Goal: Task Accomplishment & Management: Manage account settings

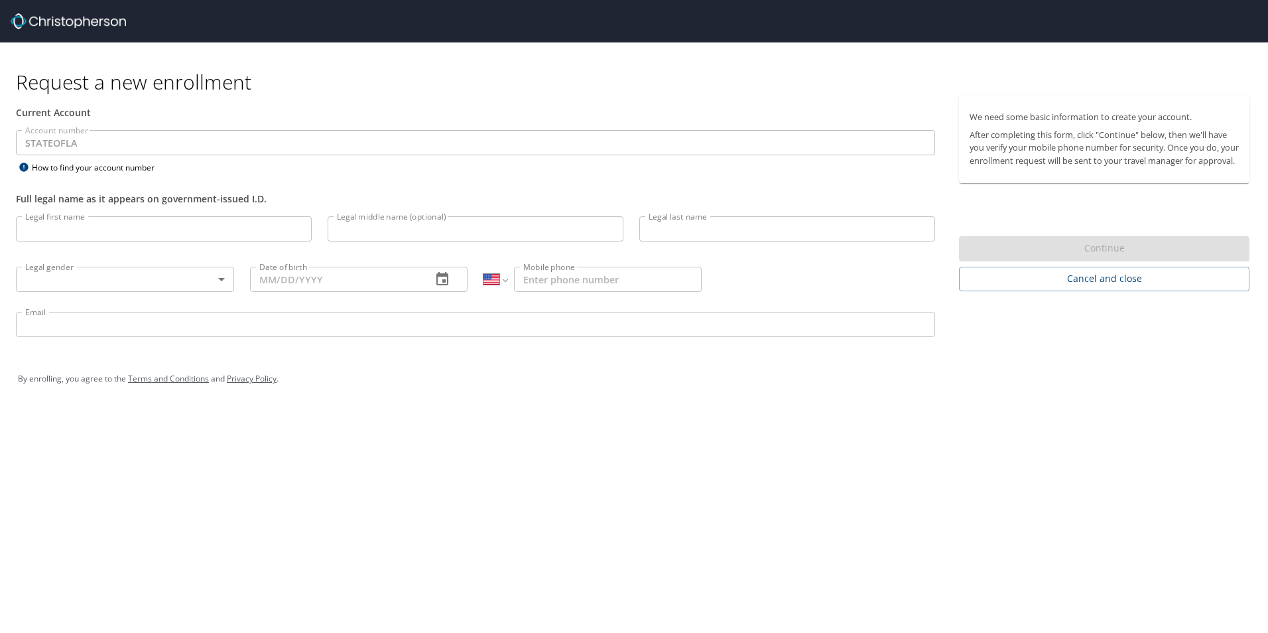
select select "US"
click at [105, 229] on input "Legal first name" at bounding box center [164, 228] width 296 height 25
type input "matthias"
type input "culotta"
type input "mculotta@floodauthority.org"
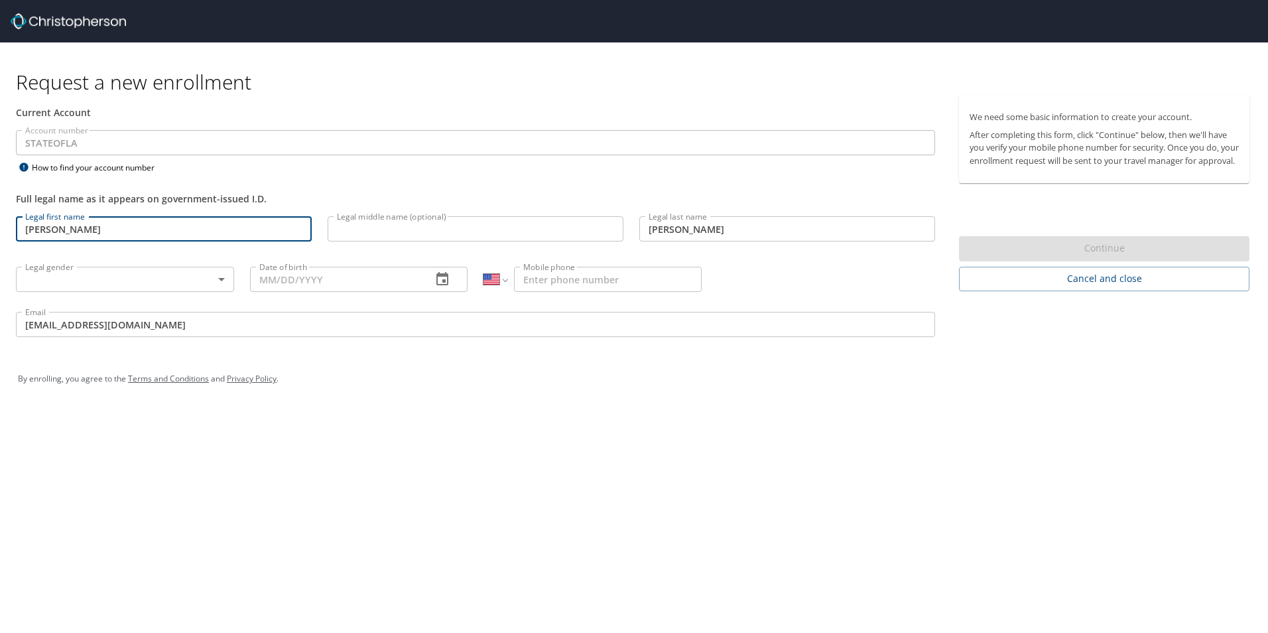
click at [363, 232] on input "Legal middle name (optional)" at bounding box center [476, 228] width 296 height 25
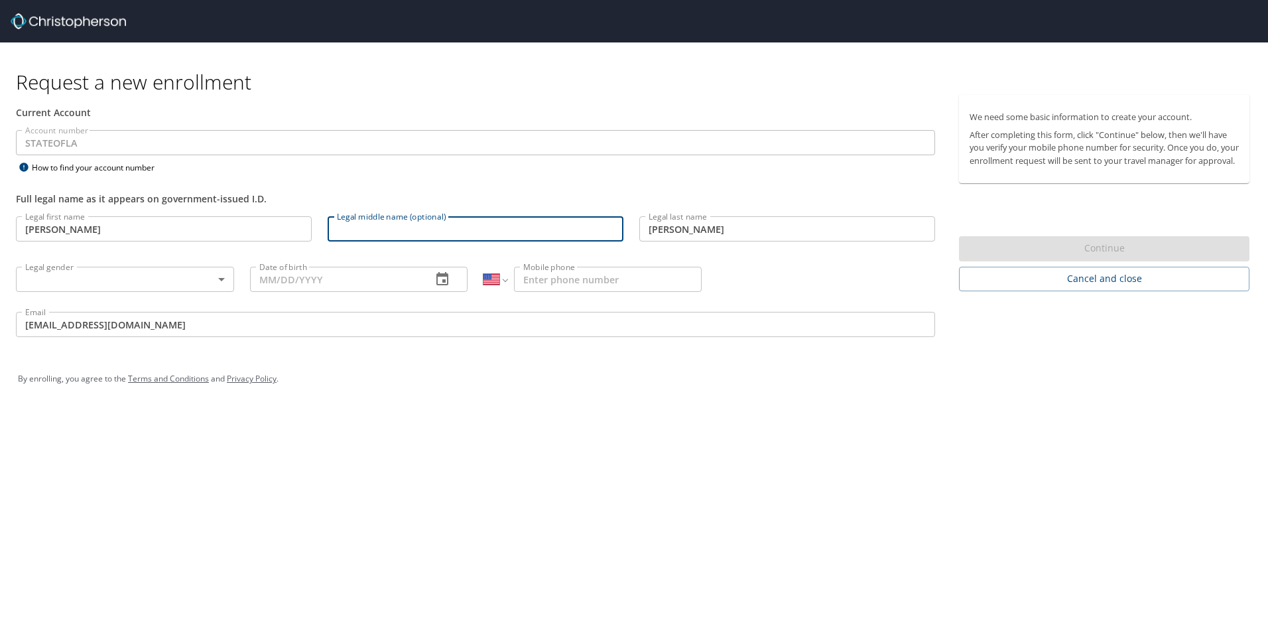
click at [140, 282] on body "Request a new enrollment Current Account Account number STATEOFLA Account numbe…" at bounding box center [634, 316] width 1268 height 633
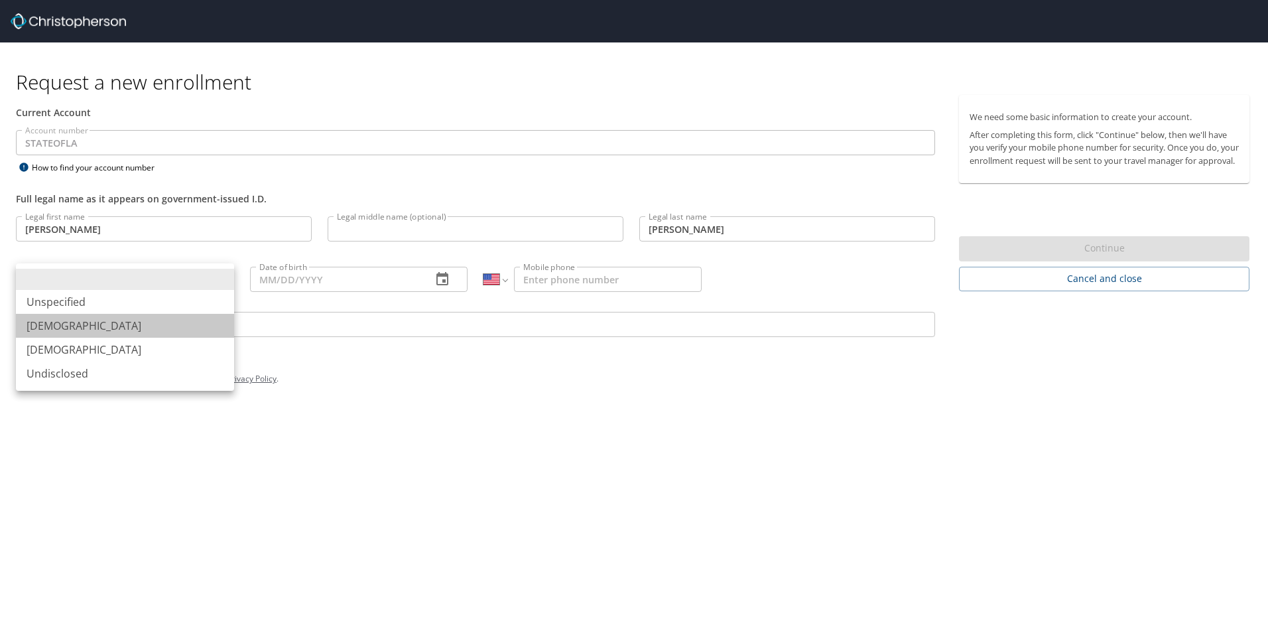
click at [40, 323] on li "Male" at bounding box center [125, 326] width 218 height 24
type input "Male"
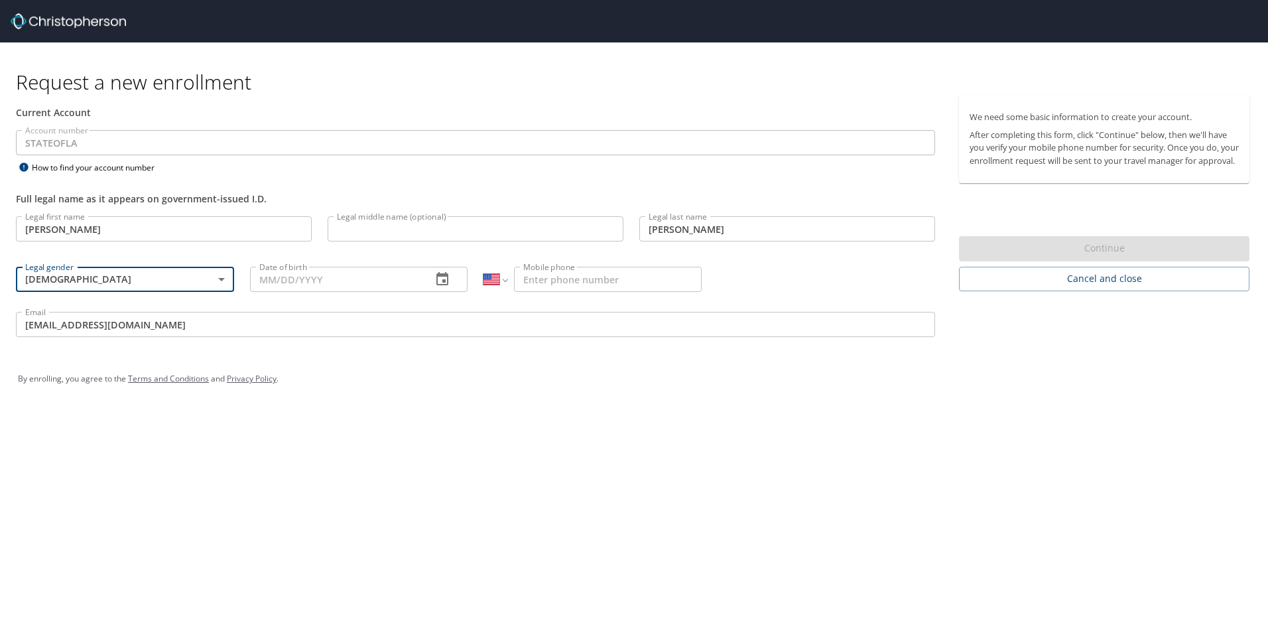
click at [314, 283] on input "Date of birth" at bounding box center [336, 279] width 172 height 25
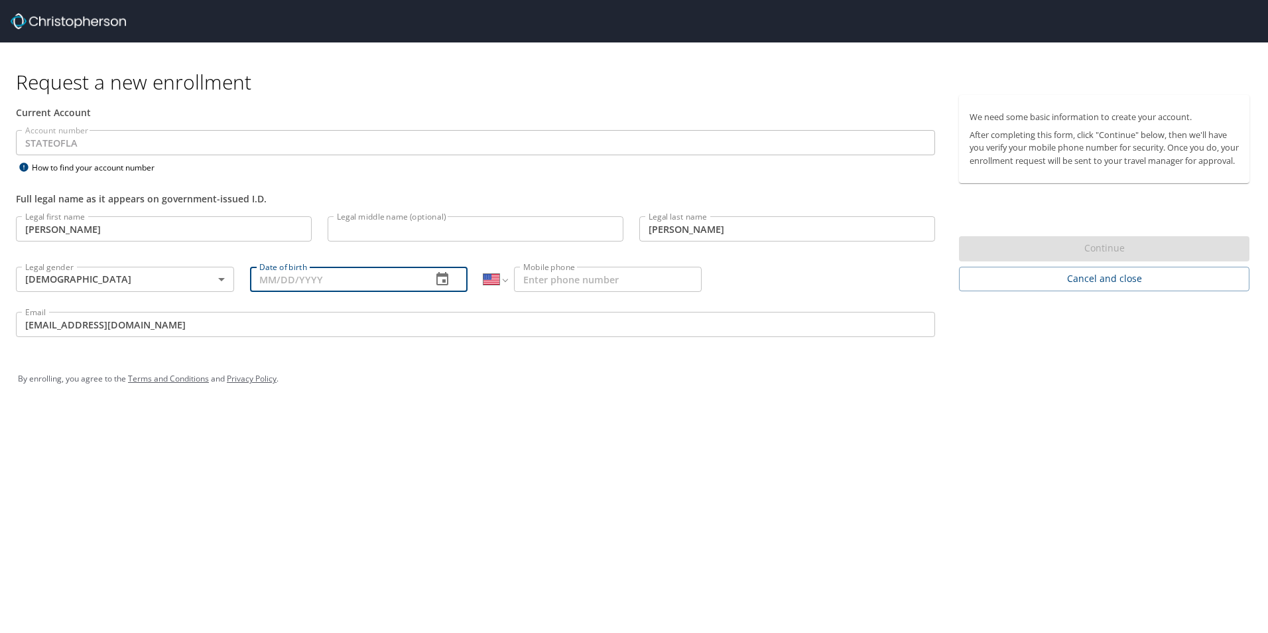
click at [445, 280] on icon "button" at bounding box center [443, 278] width 12 height 13
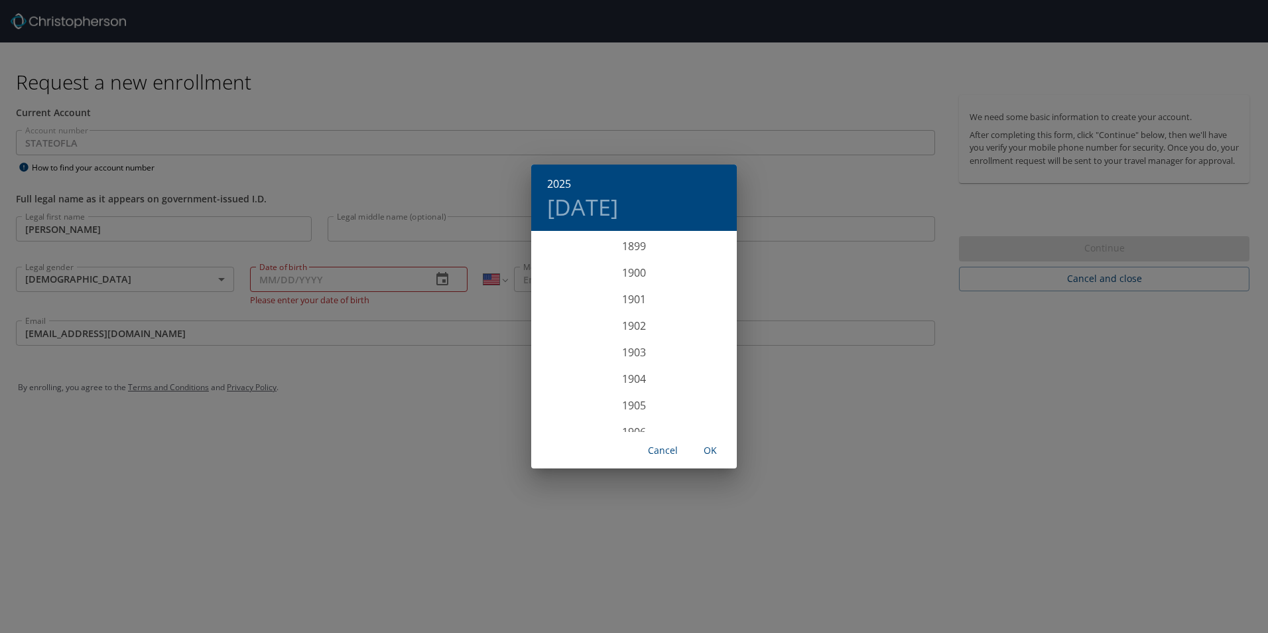
scroll to position [3264, 0]
drag, startPoint x: 638, startPoint y: 292, endPoint x: 646, endPoint y: 303, distance: 13.8
click at [646, 303] on div "2024" at bounding box center [634, 299] width 206 height 27
click at [557, 184] on h6 "2024" at bounding box center [559, 183] width 24 height 19
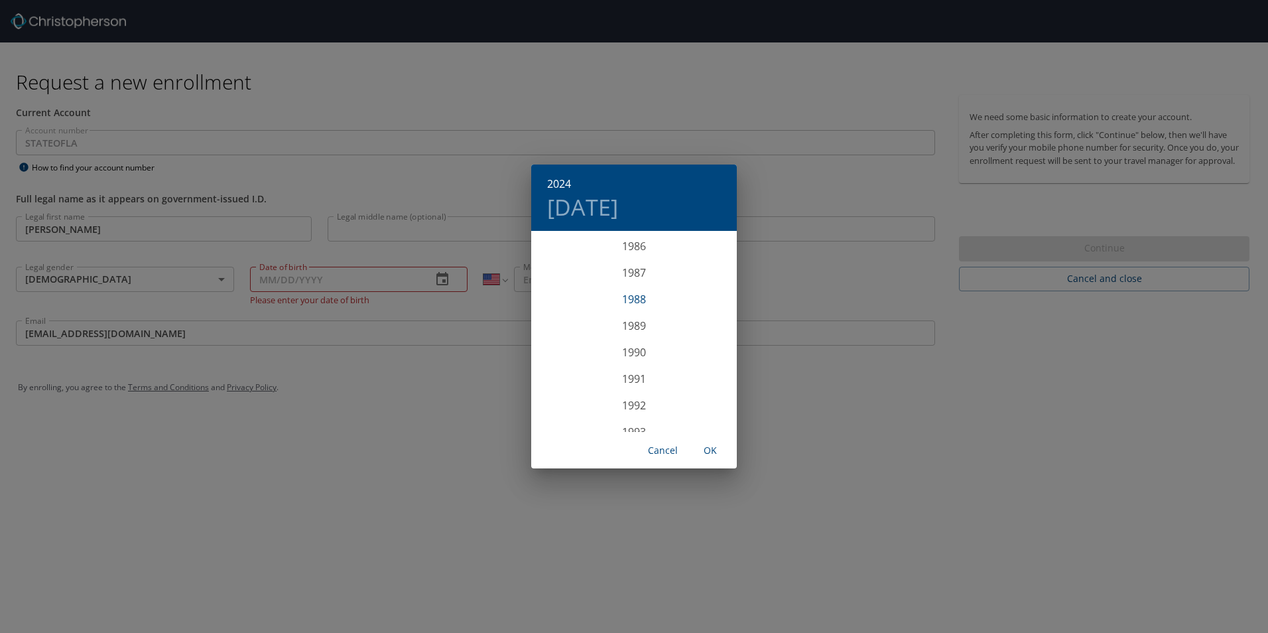
click at [625, 297] on div "1988" at bounding box center [634, 299] width 206 height 27
click at [699, 352] on div "Sep" at bounding box center [703, 357] width 68 height 50
click at [693, 397] on span "30" at bounding box center [687, 397] width 24 height 9
click at [708, 448] on span "OK" at bounding box center [711, 450] width 32 height 17
type input "09/30/1988"
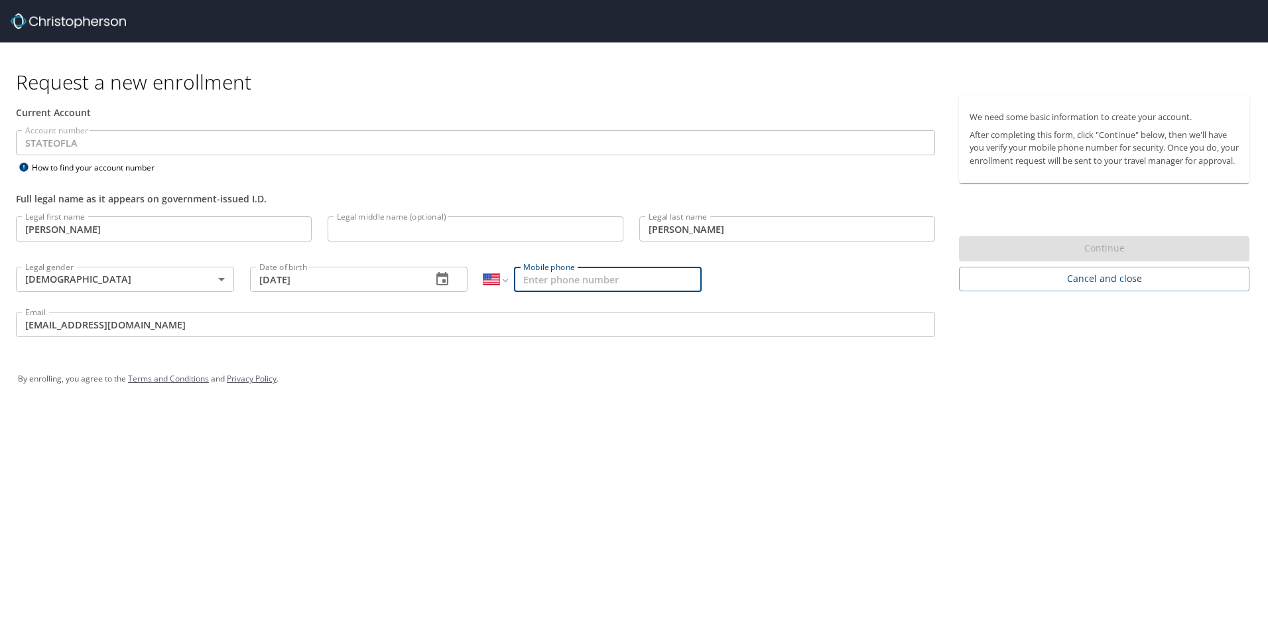
click at [564, 284] on input "Mobile phone" at bounding box center [608, 279] width 188 height 25
type input "(504) 628-2315"
click at [167, 234] on input "matthias" at bounding box center [164, 228] width 296 height 25
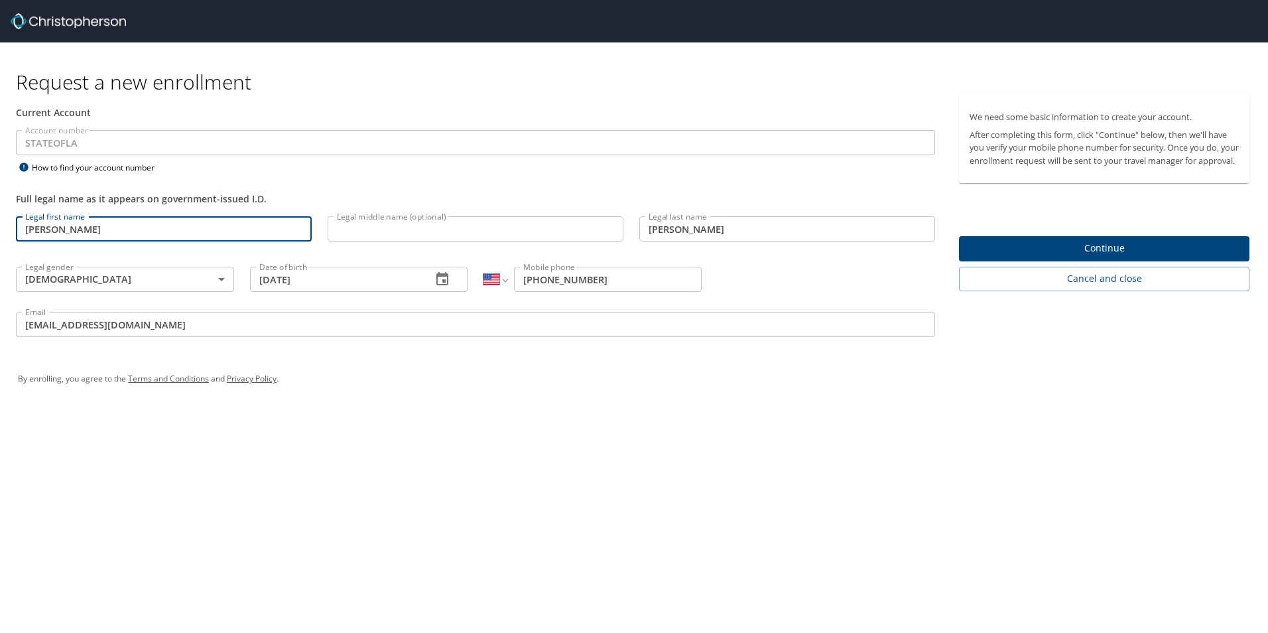
click at [1031, 504] on div "Request a new enrollment Current Account Account number STATEOFLA Account numbe…" at bounding box center [634, 316] width 1268 height 633
click at [1089, 257] on span "Continue" at bounding box center [1104, 248] width 269 height 17
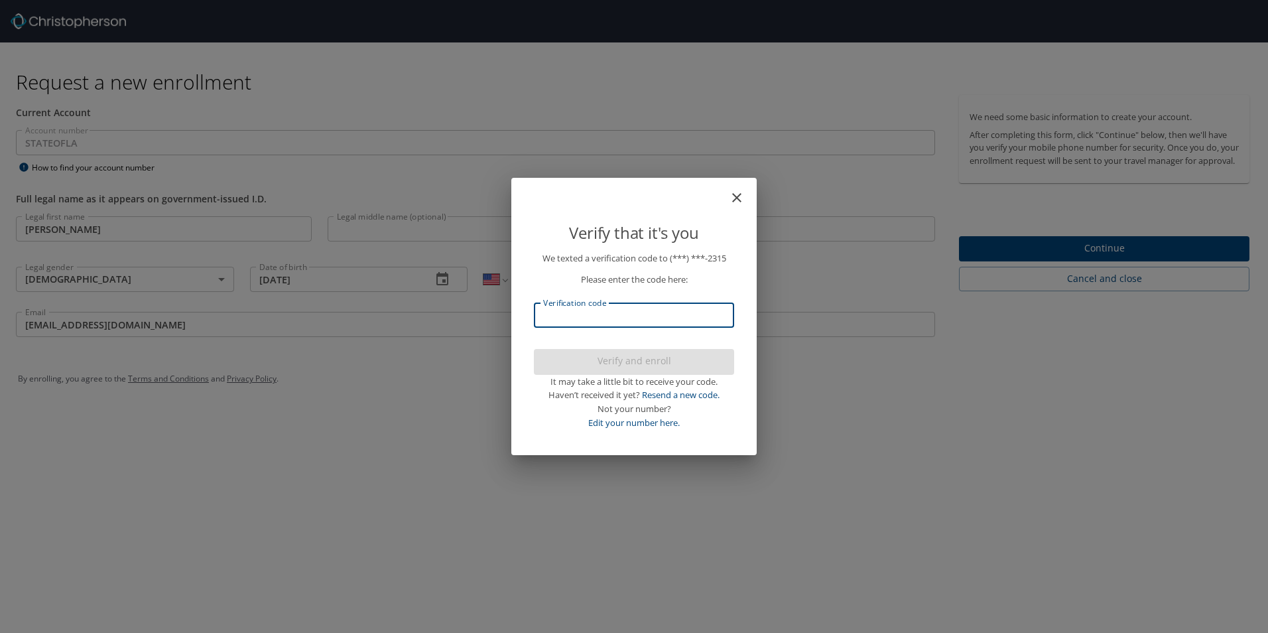
click at [595, 327] on input "Verification code" at bounding box center [634, 315] width 200 height 25
type input "400549"
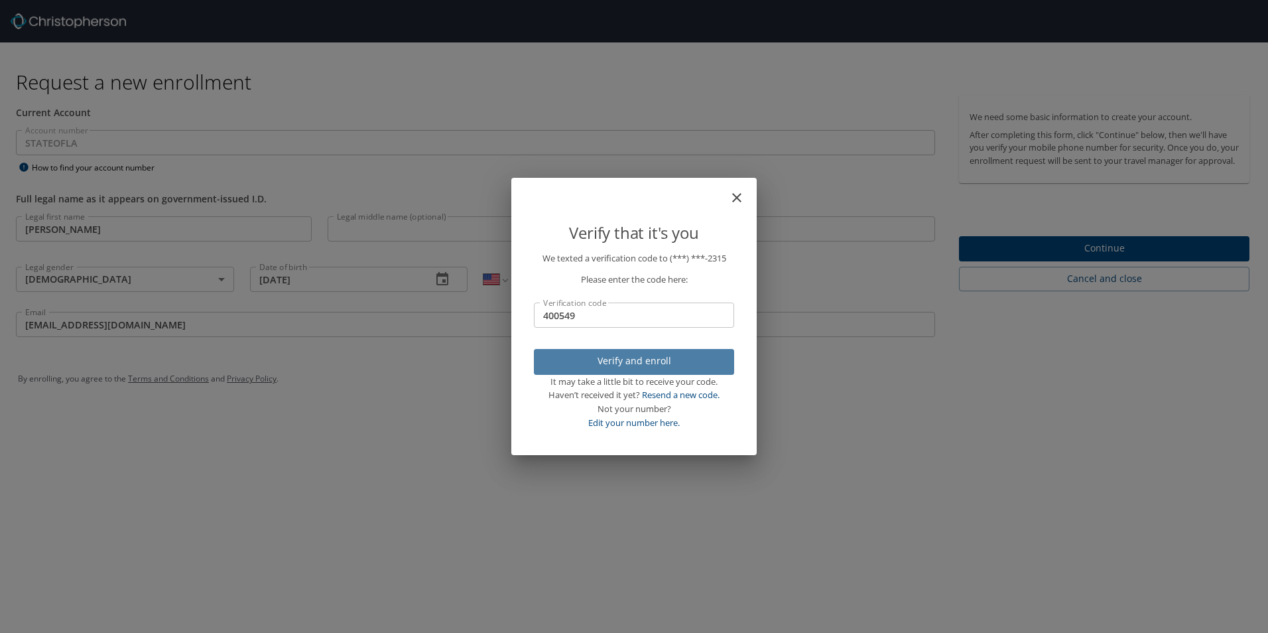
click at [636, 362] on span "Verify and enroll" at bounding box center [634, 361] width 179 height 17
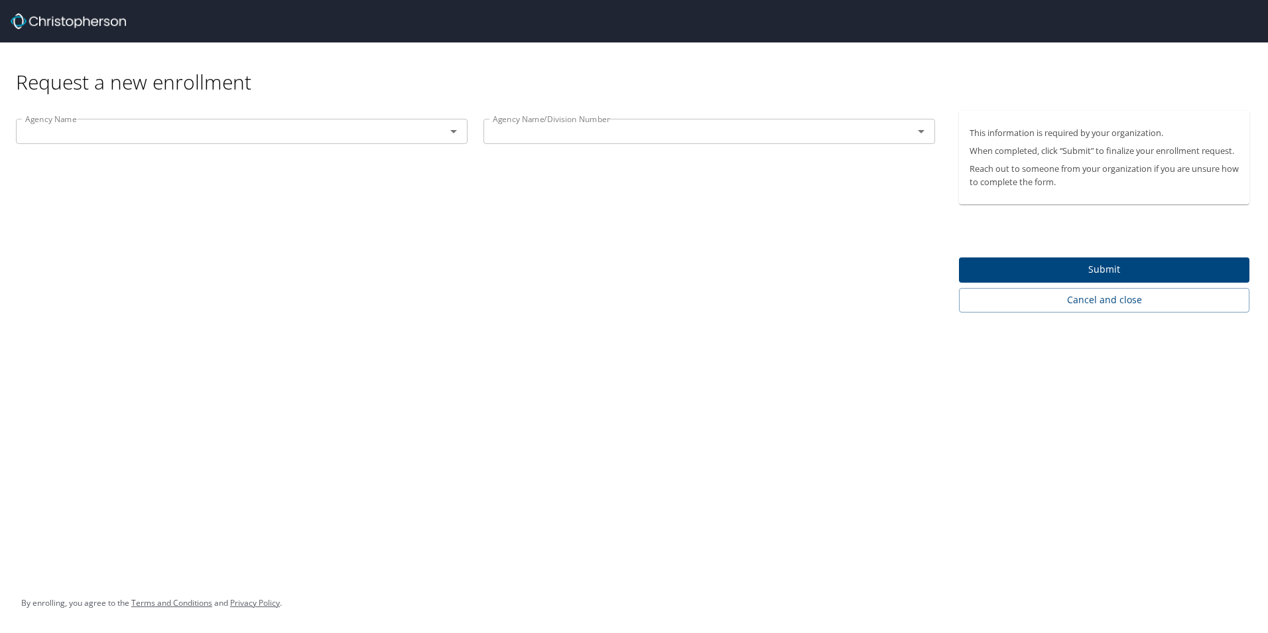
click at [415, 133] on input "text" at bounding box center [222, 131] width 405 height 17
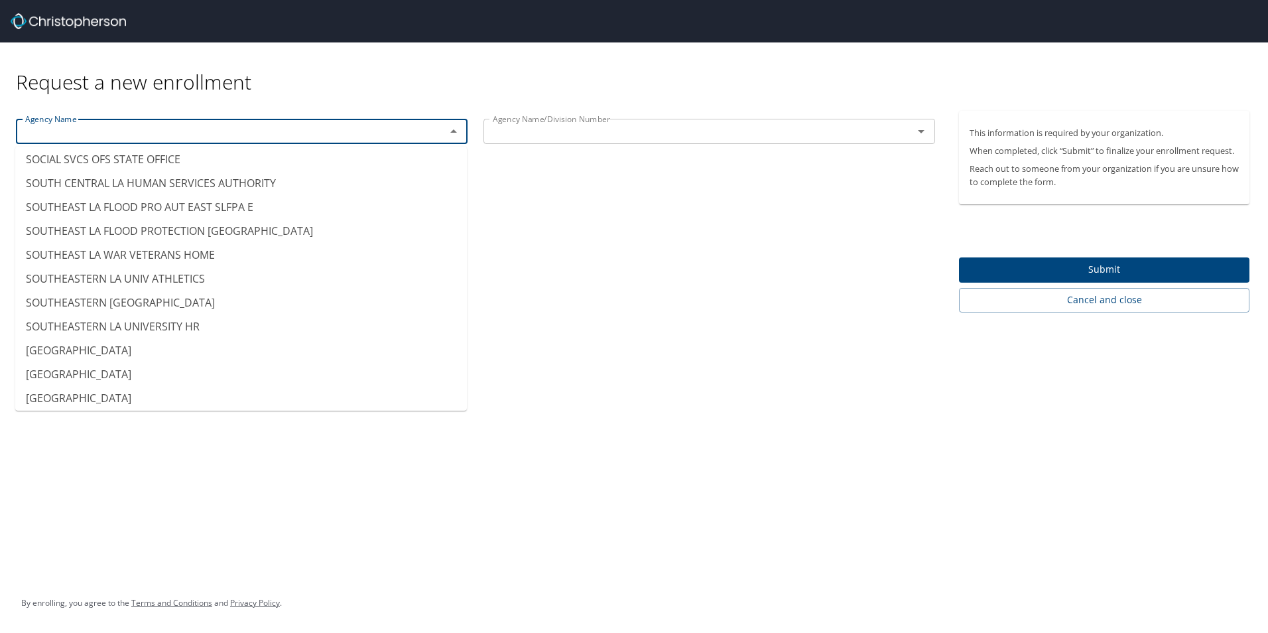
scroll to position [9818, 0]
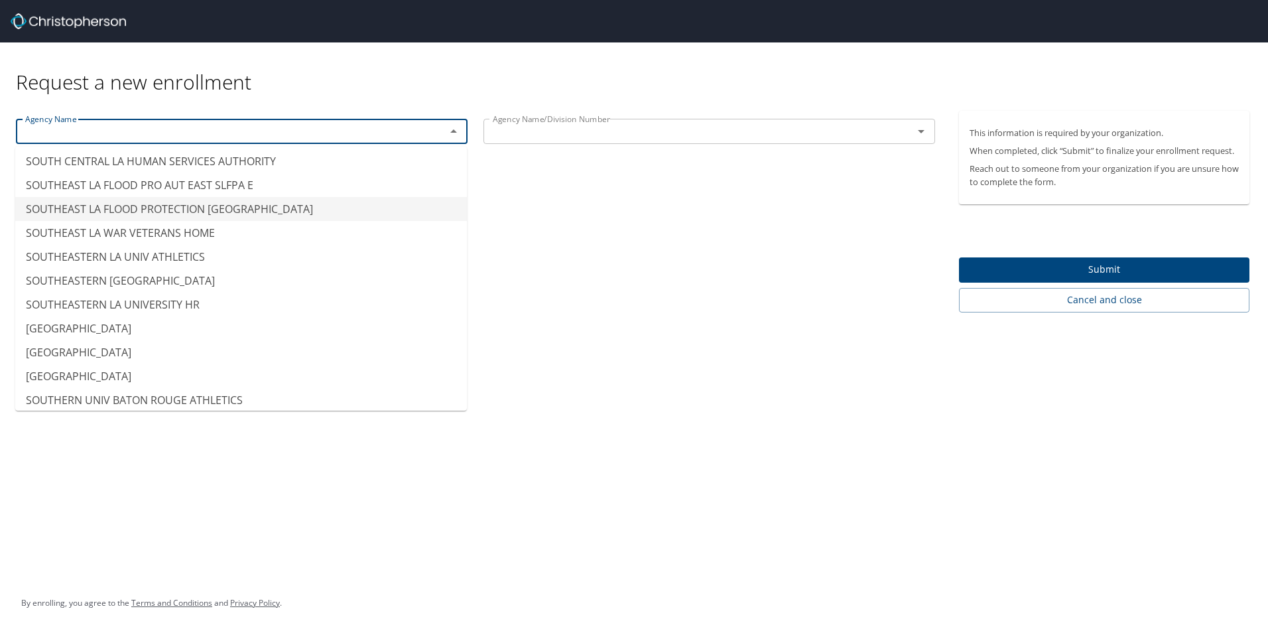
click at [174, 210] on li "SOUTHEAST LA FLOOD PROTECTION AUTH EAST" at bounding box center [241, 209] width 452 height 24
type input "SOUTHEAST LA FLOOD PROTECTION AUTH EAST"
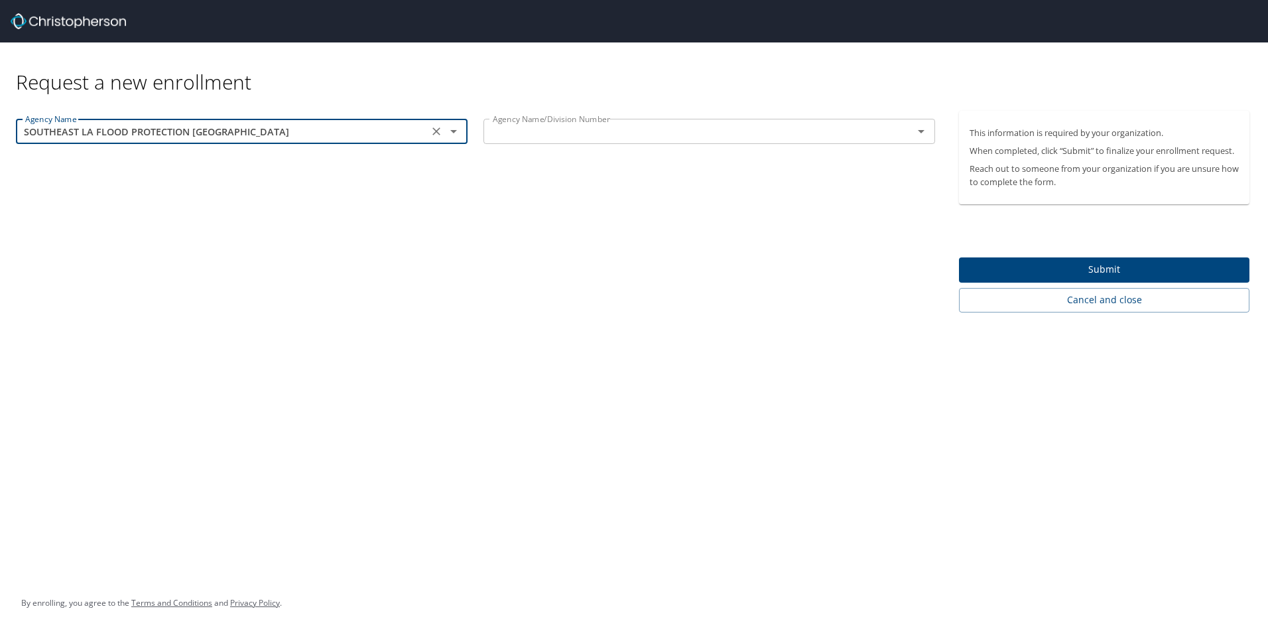
click at [608, 133] on input "text" at bounding box center [690, 131] width 405 height 17
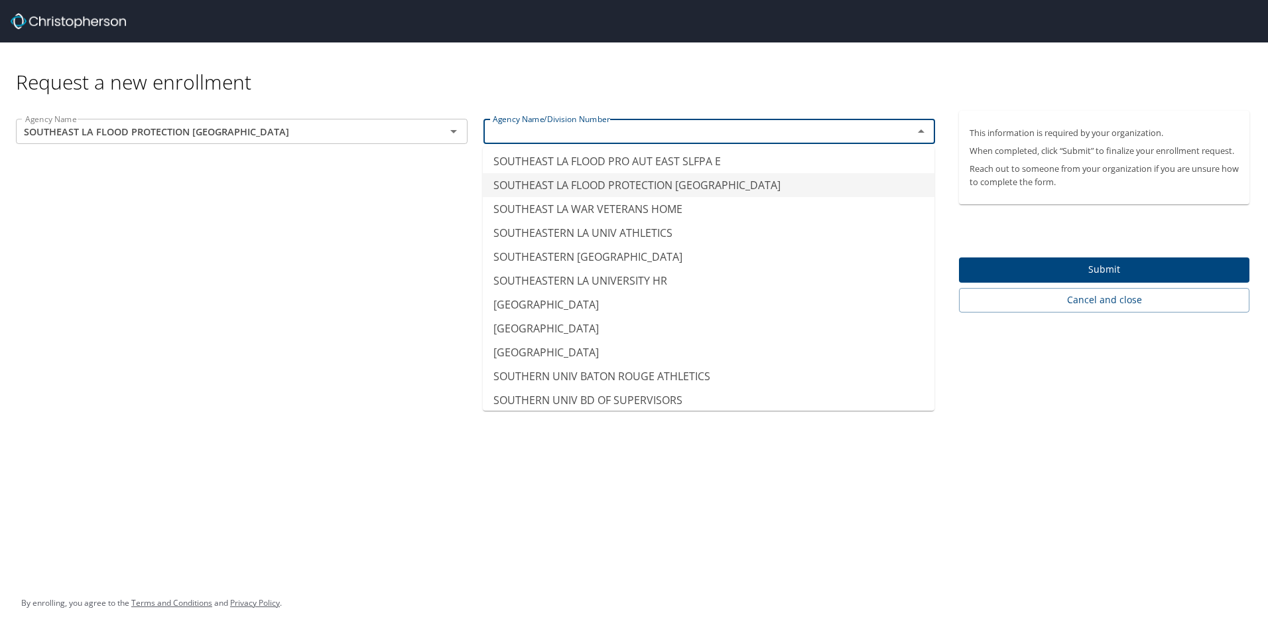
click at [692, 187] on li "SOUTHEAST LA FLOOD PROTECTION AUTH EAST" at bounding box center [709, 185] width 452 height 24
type input "SOUTHEAST LA FLOOD PROTECTION AUTH EAST"
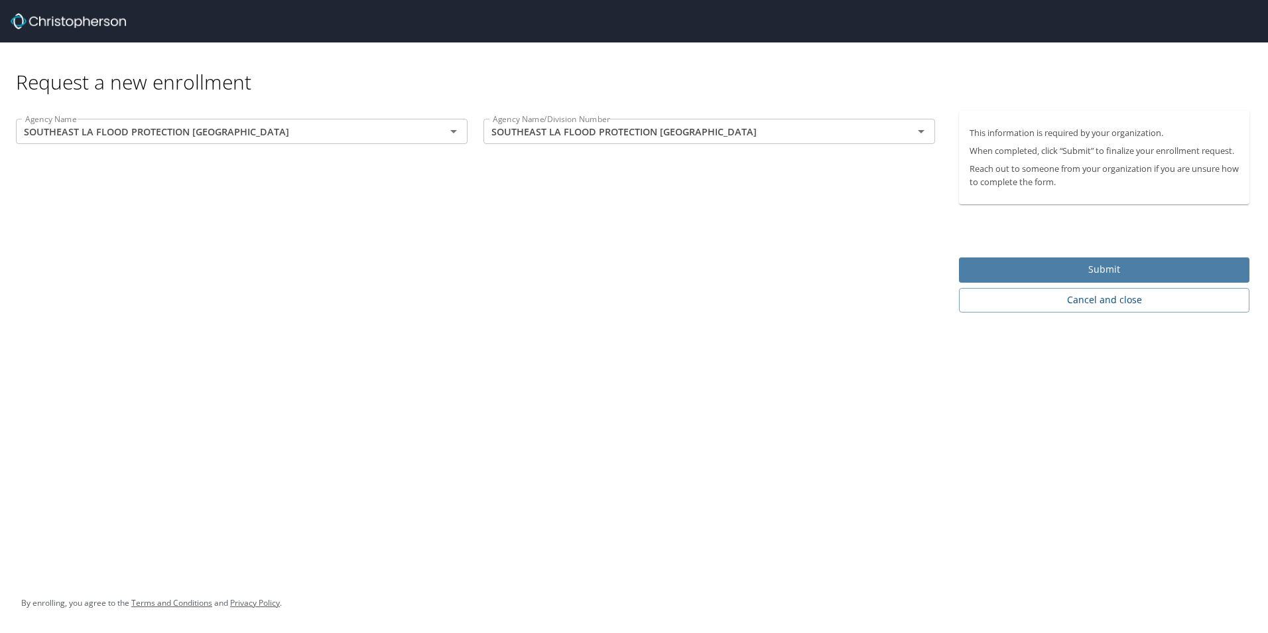
click at [1103, 260] on button "Submit" at bounding box center [1104, 270] width 291 height 26
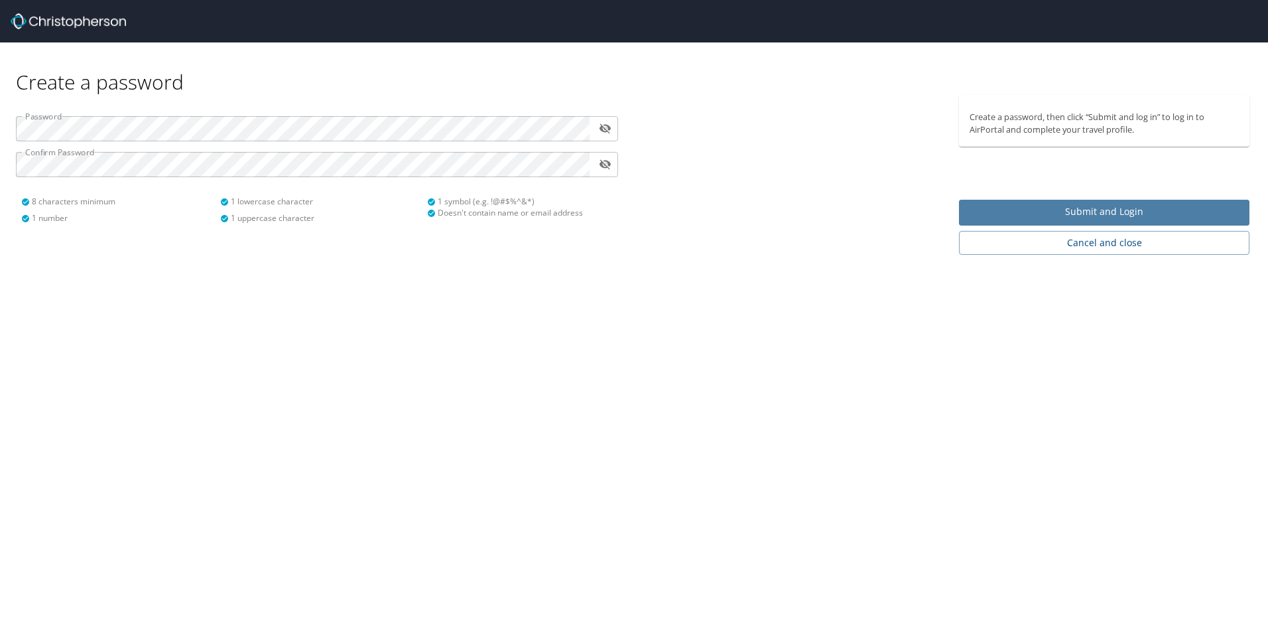
click at [1149, 214] on span "Submit and Login" at bounding box center [1104, 212] width 269 height 17
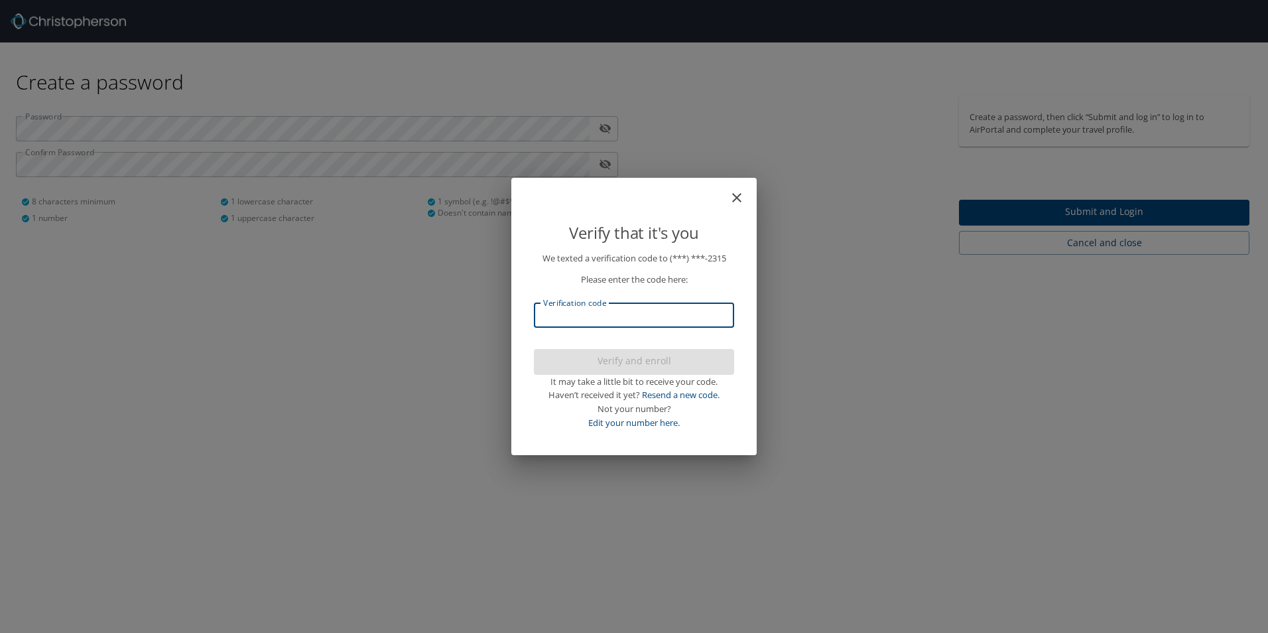
click at [685, 306] on input "Verification code" at bounding box center [634, 315] width 200 height 25
type input "998861"
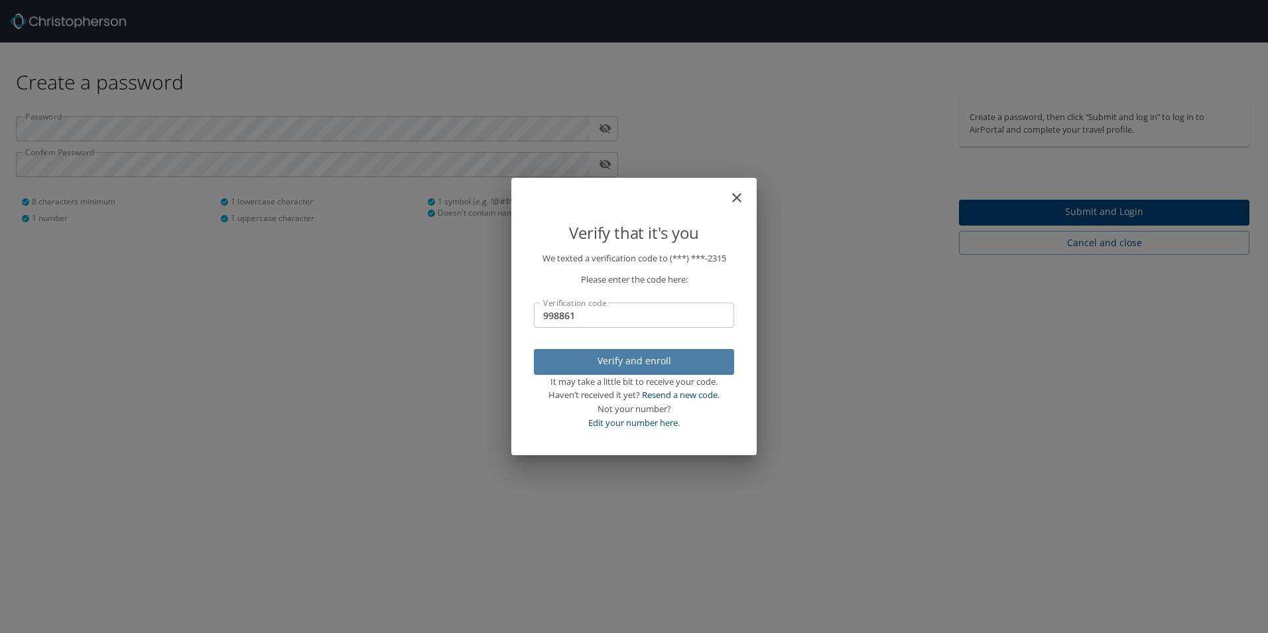
click at [674, 356] on span "Verify and enroll" at bounding box center [634, 361] width 179 height 17
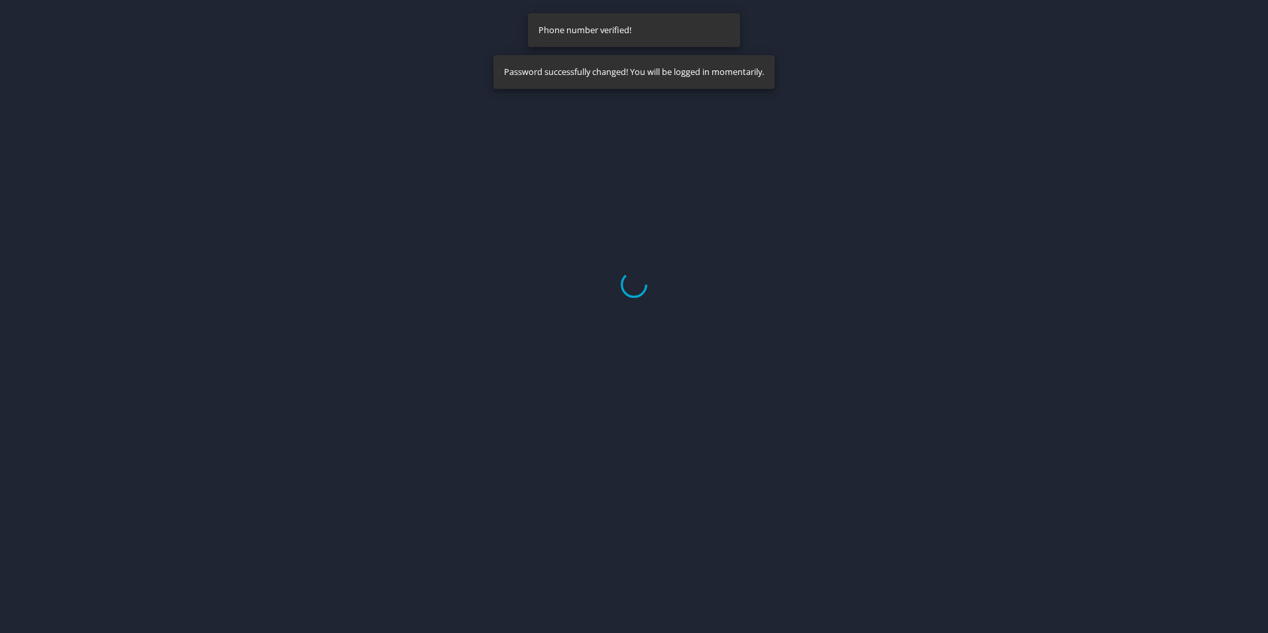
select select "US"
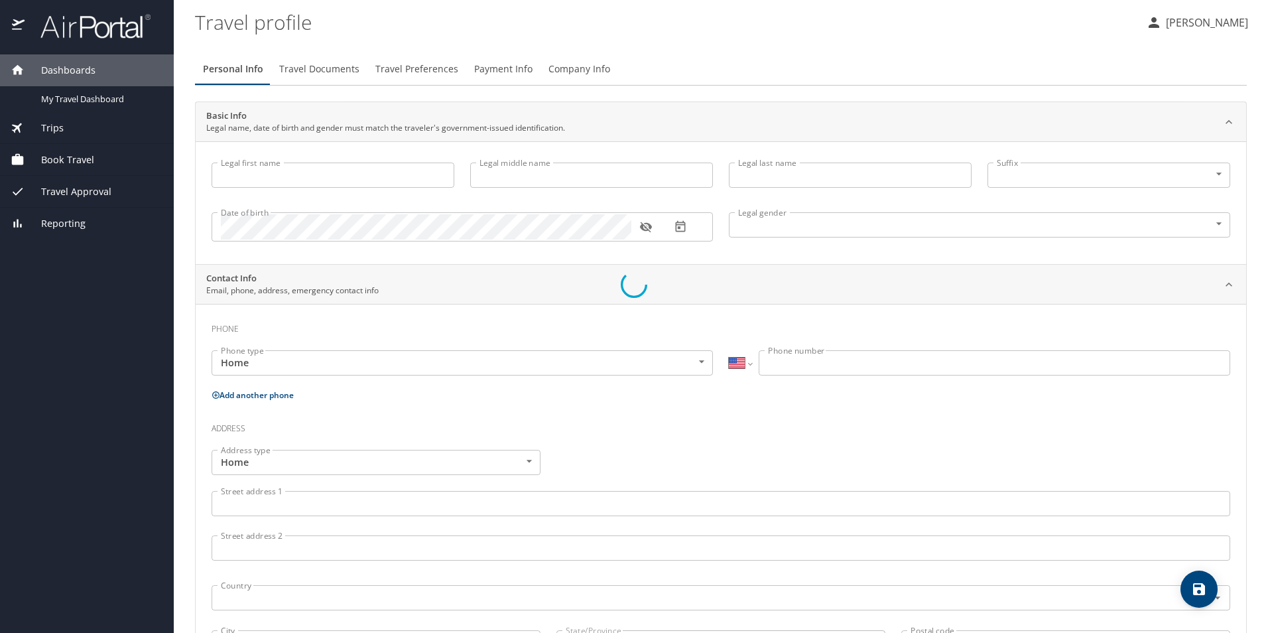
type input "matthias"
type input "culotta"
type input "Male"
select select "US"
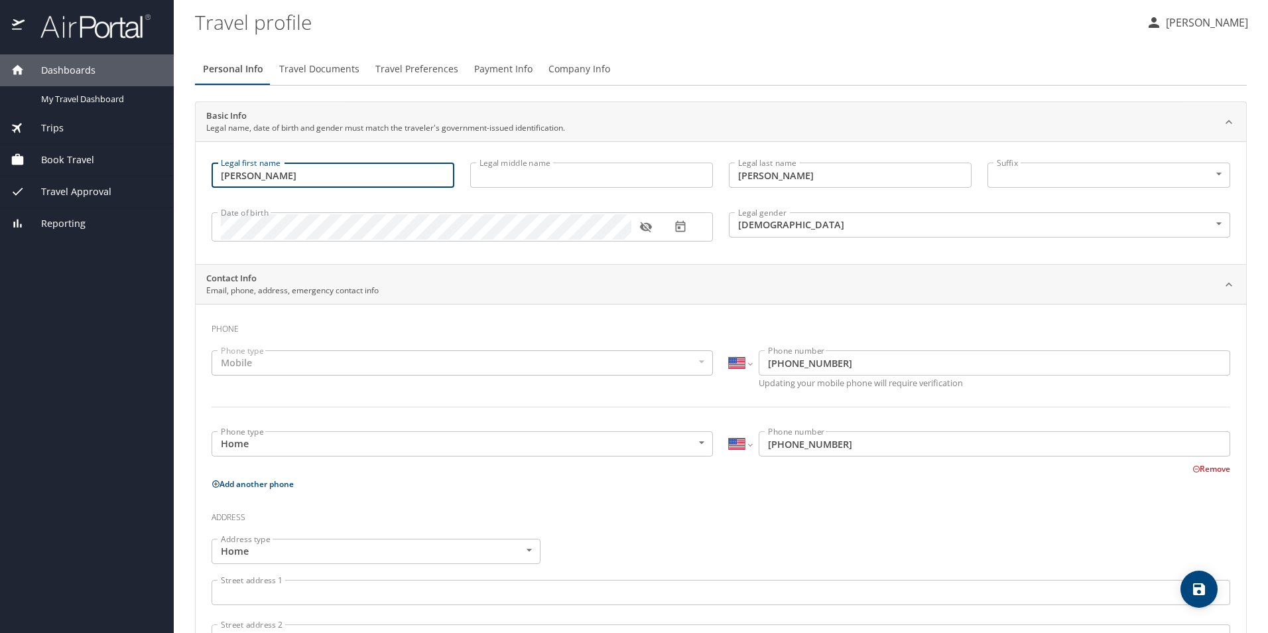
click at [228, 180] on input "matthias" at bounding box center [333, 175] width 243 height 25
type input "Matthias"
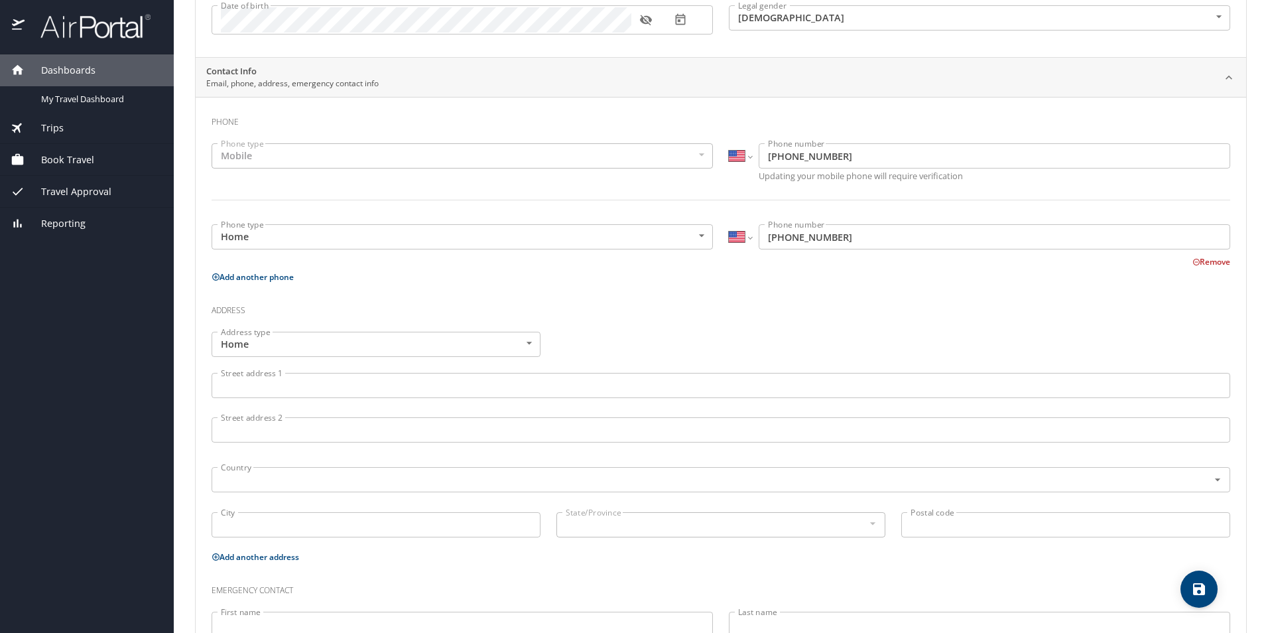
scroll to position [265, 0]
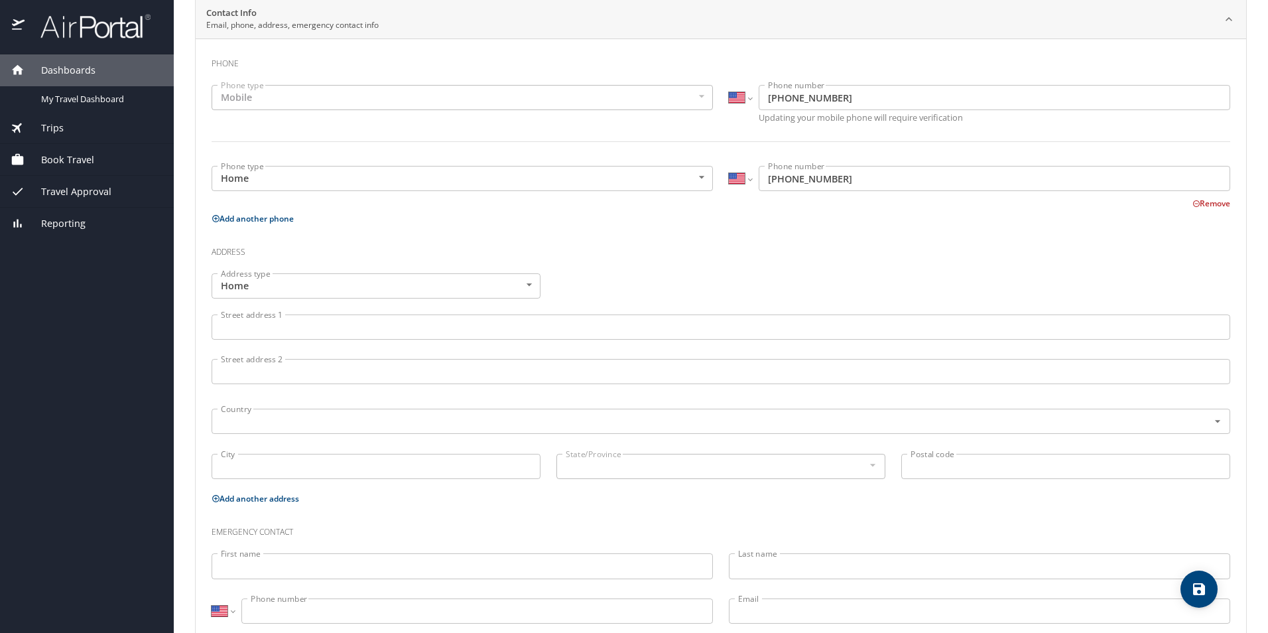
type input "Culotta"
click at [392, 334] on input "Street address 1" at bounding box center [721, 326] width 1019 height 25
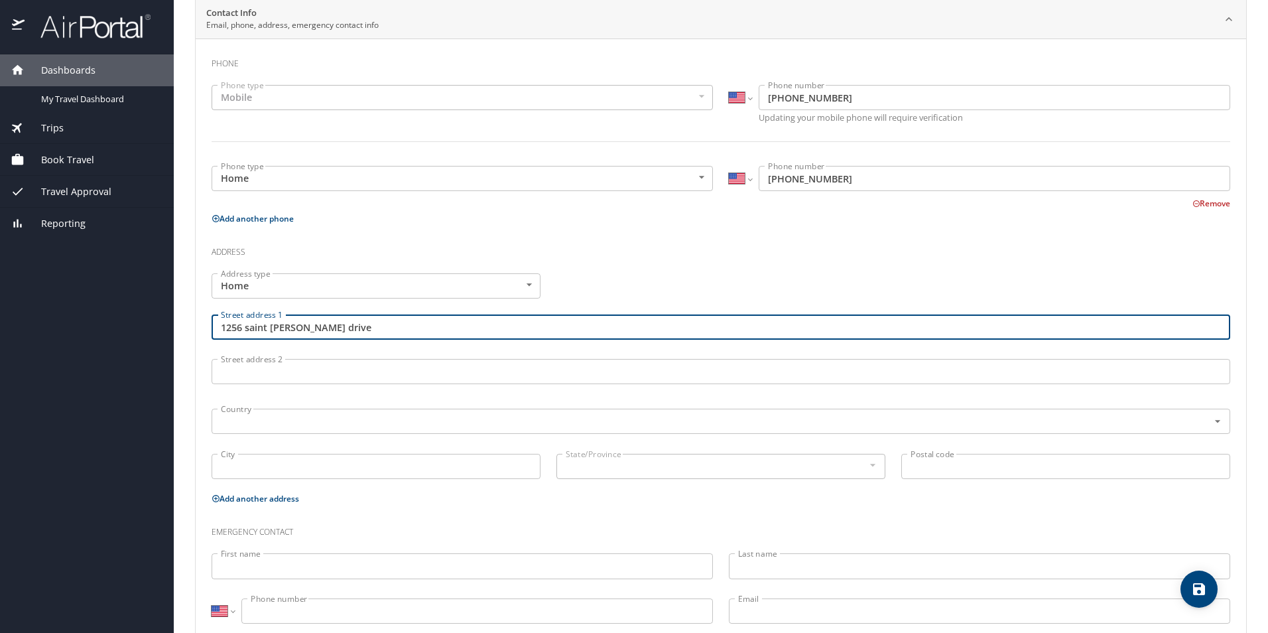
click at [362, 321] on input "1256 saint Christopher drive" at bounding box center [721, 326] width 1019 height 25
type input "1256 saint Christopher drive"
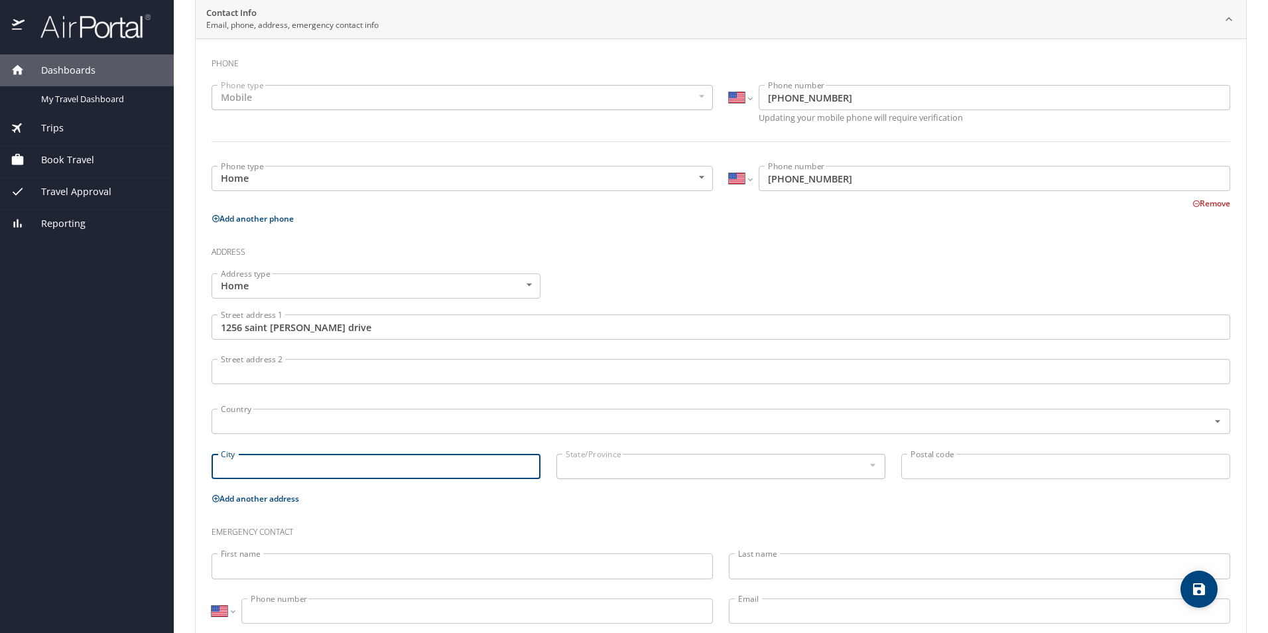
click at [246, 466] on input "City" at bounding box center [376, 466] width 329 height 25
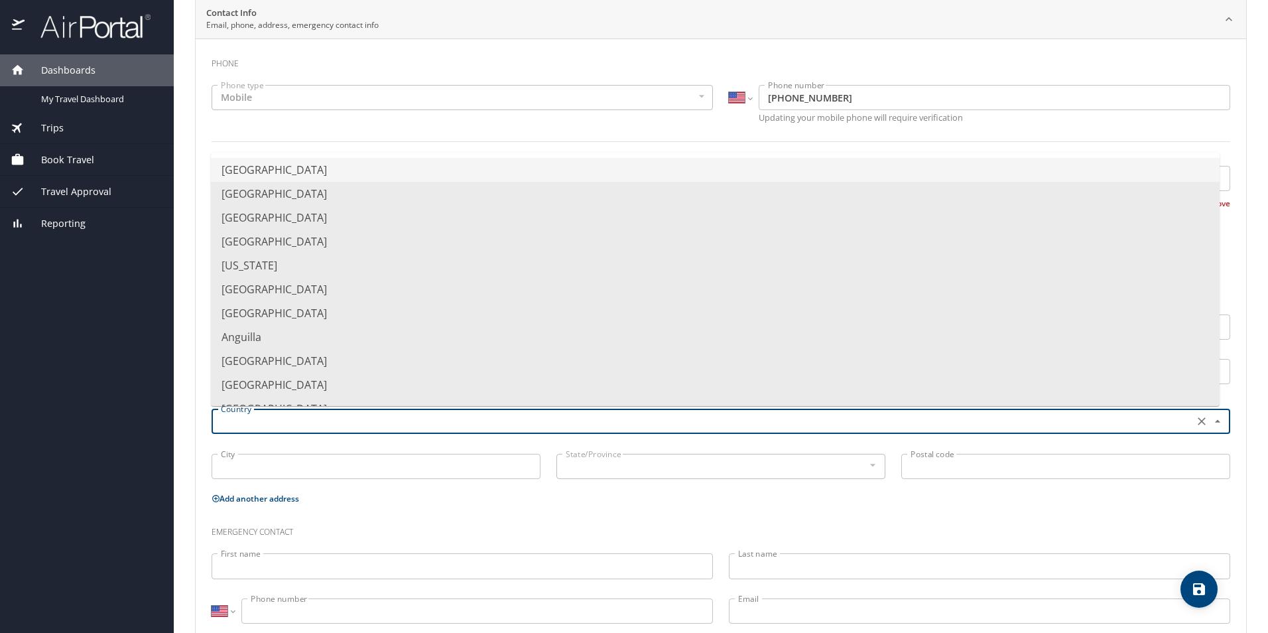
click at [281, 425] on input "text" at bounding box center [702, 421] width 972 height 17
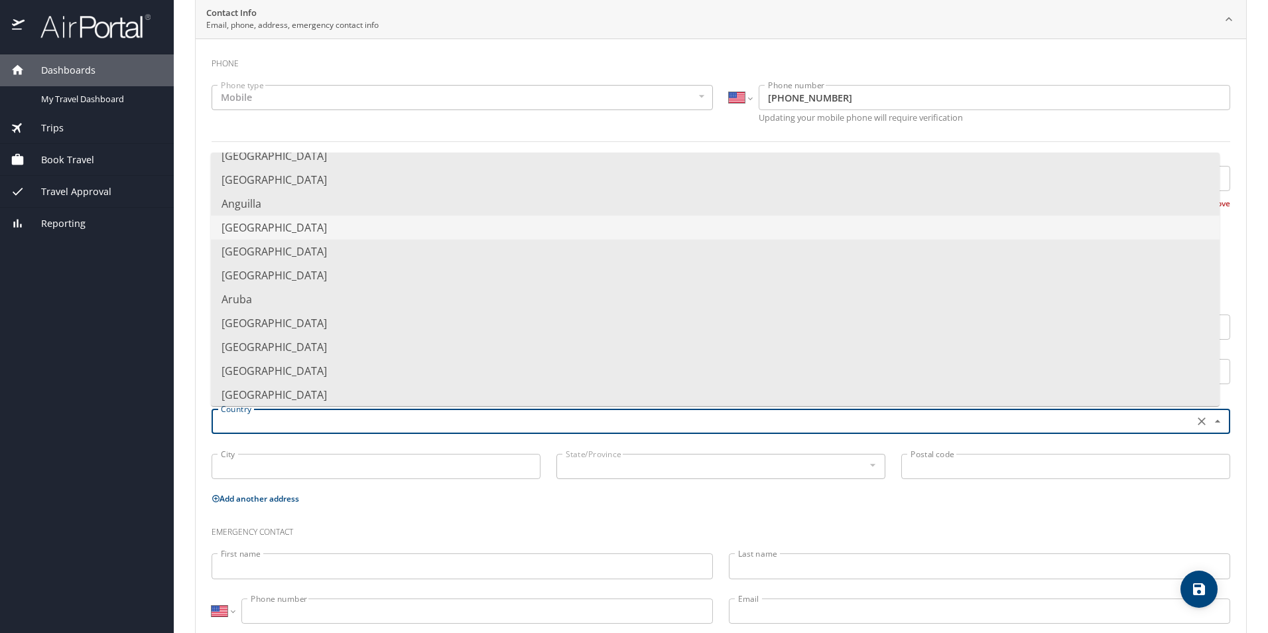
scroll to position [0, 0]
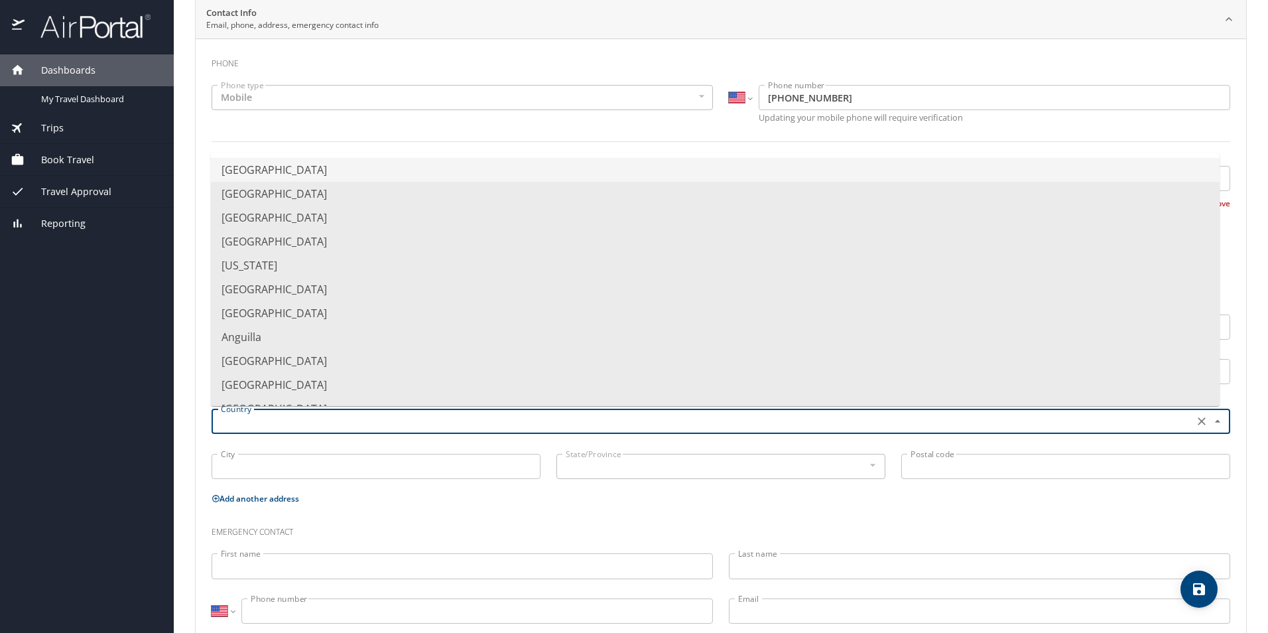
click at [311, 174] on li "United States of America" at bounding box center [715, 170] width 1009 height 24
type input "United States of America"
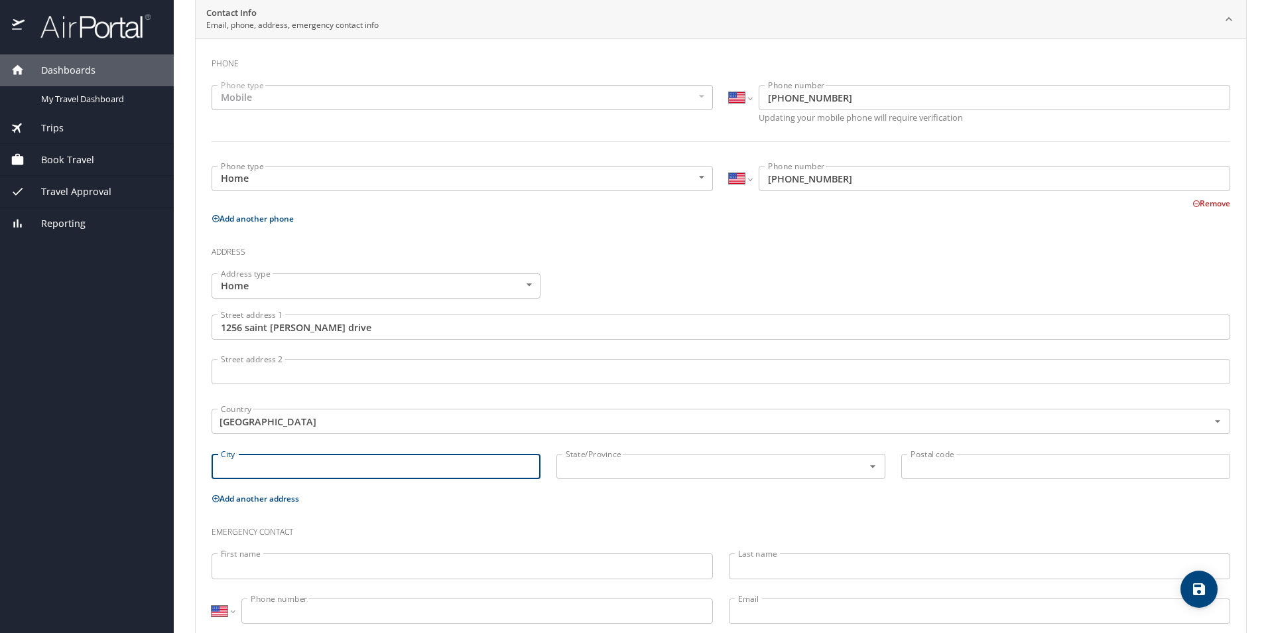
click at [288, 466] on input "City" at bounding box center [376, 466] width 329 height 25
type input "slidell"
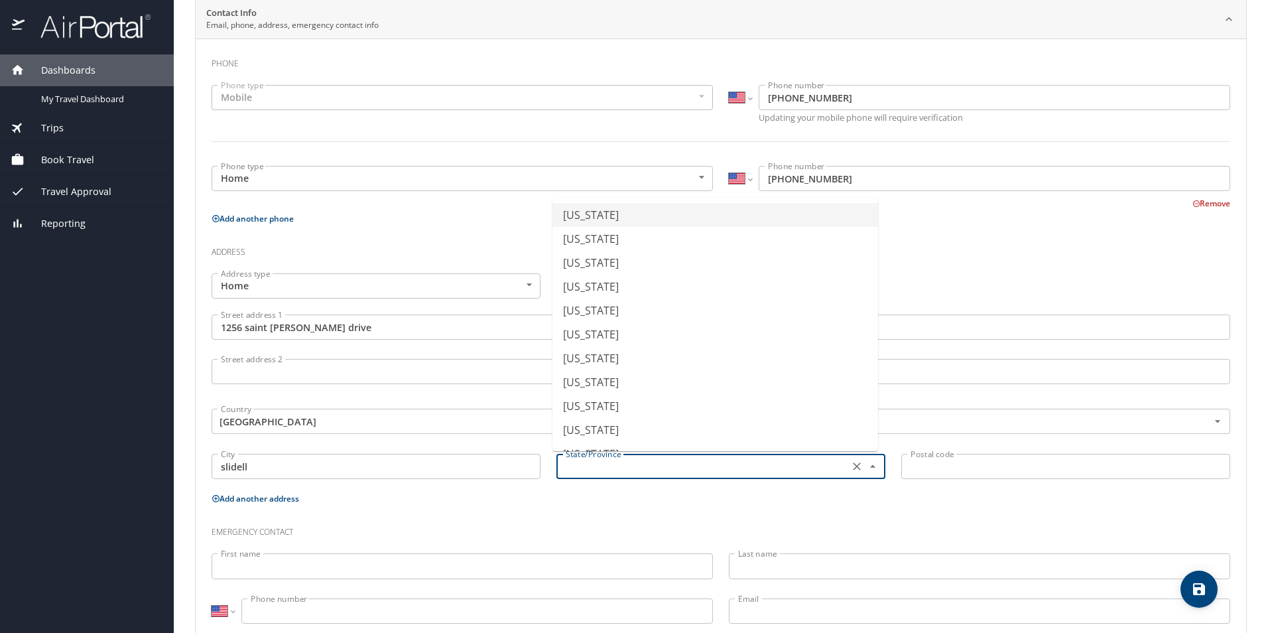
click at [625, 469] on input "text" at bounding box center [702, 466] width 282 height 17
click at [594, 378] on li "Louisiana" at bounding box center [716, 380] width 326 height 24
type input "Louisiana"
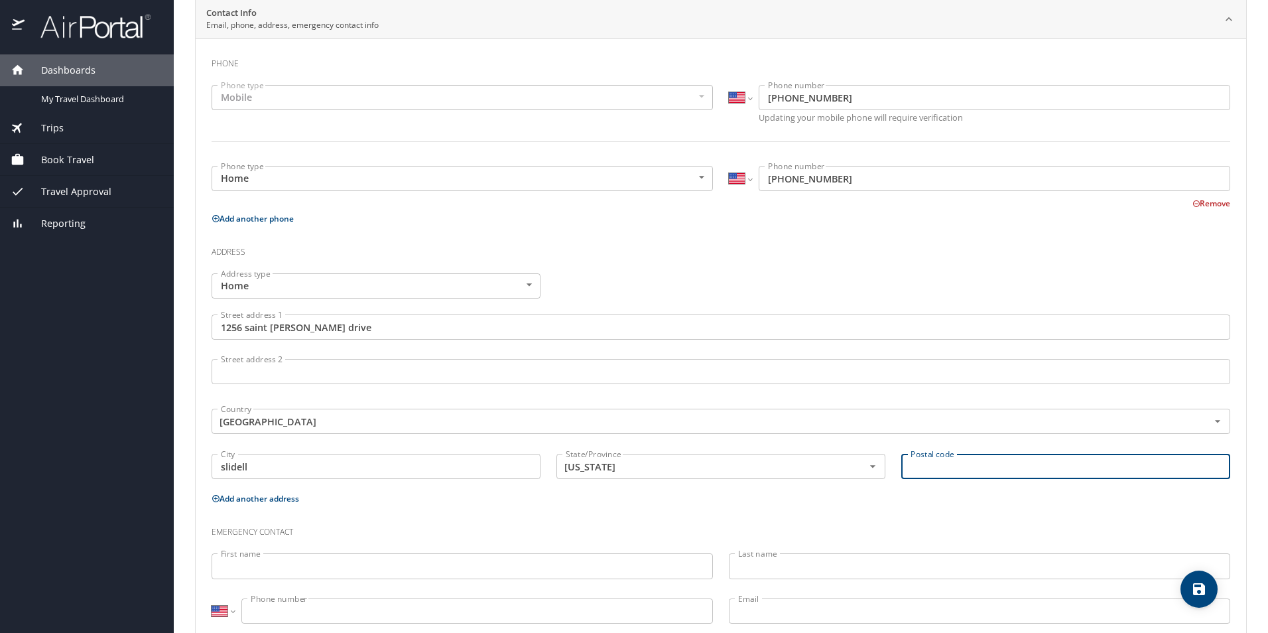
click at [1002, 470] on input "Postal code" at bounding box center [1066, 466] width 329 height 25
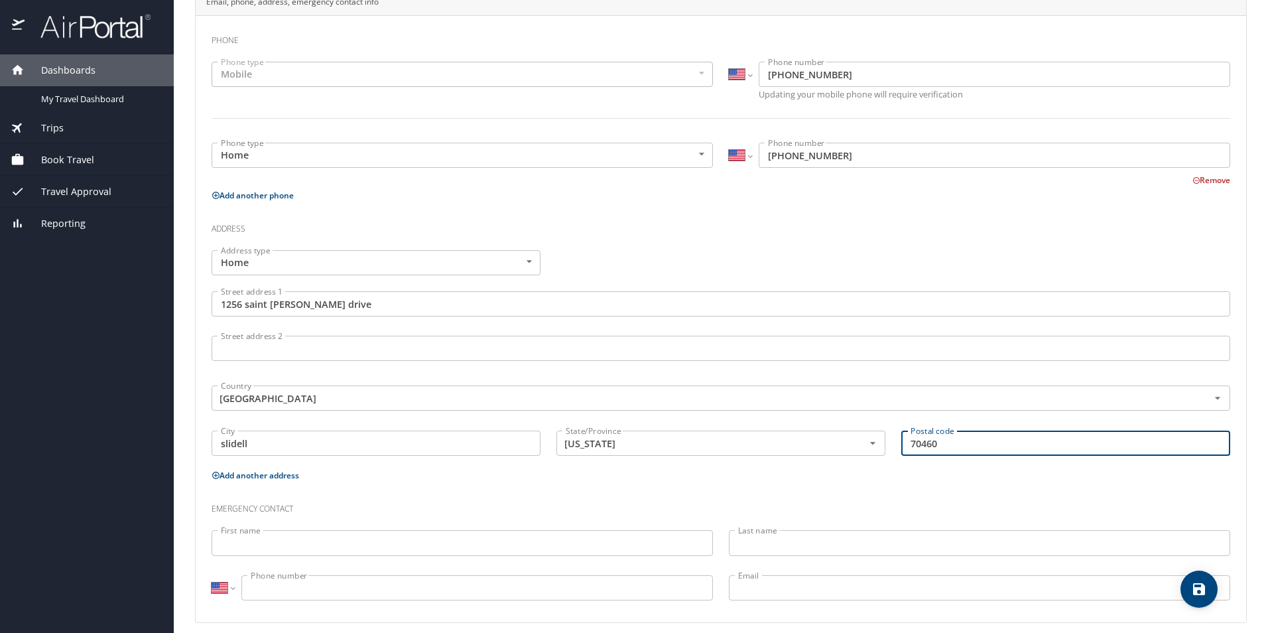
scroll to position [300, 0]
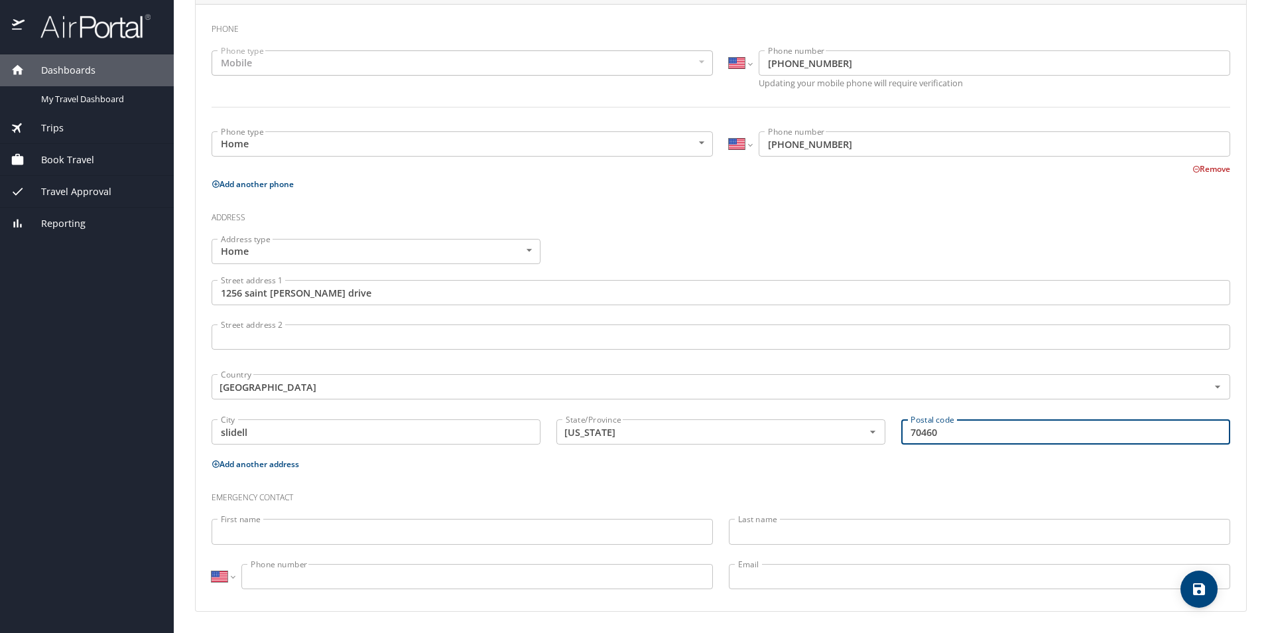
type input "70460"
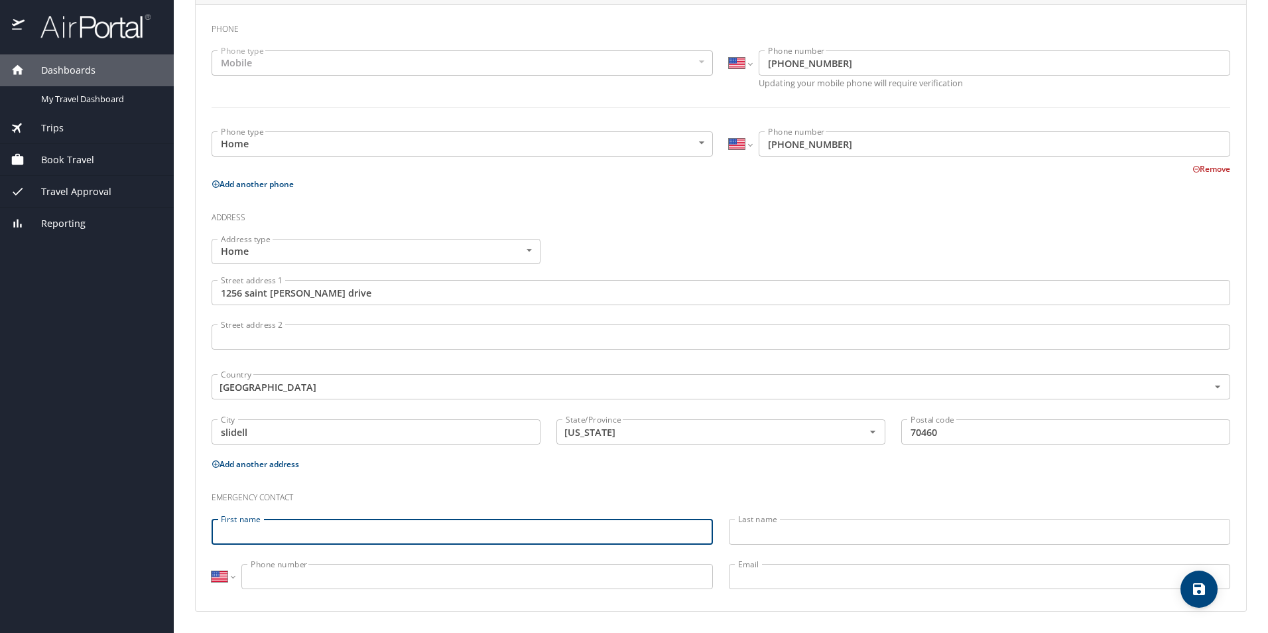
click at [326, 533] on input "First name" at bounding box center [463, 531] width 502 height 25
type input "d"
type input "Deanna"
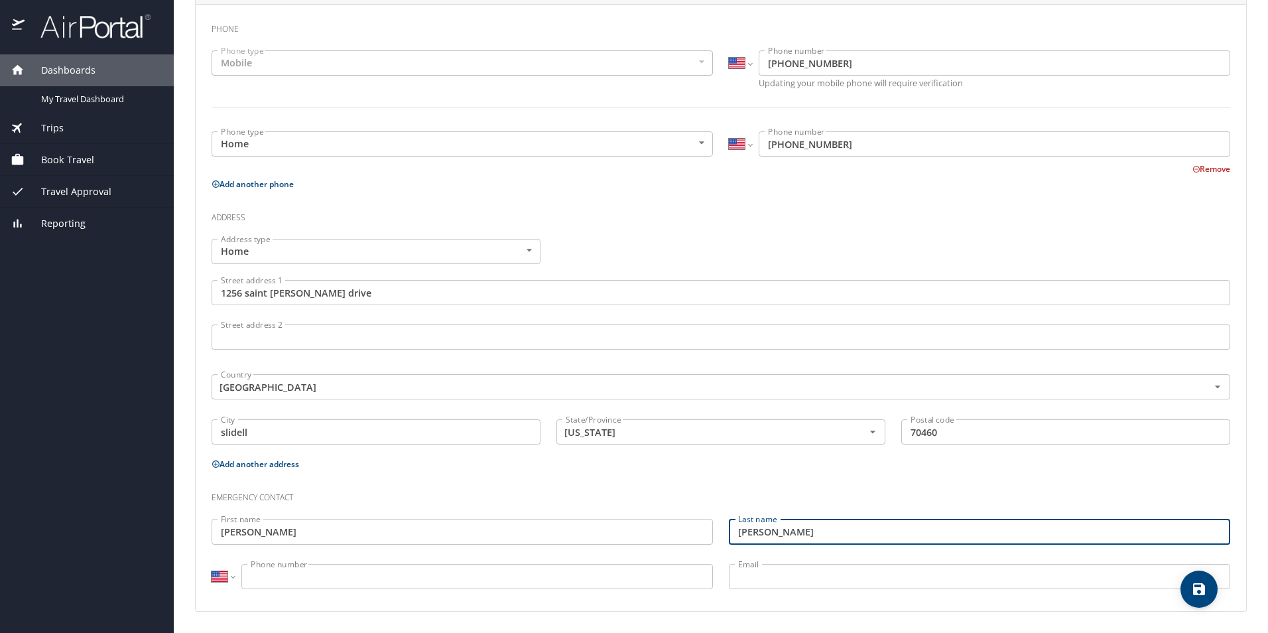
type input "Culotta"
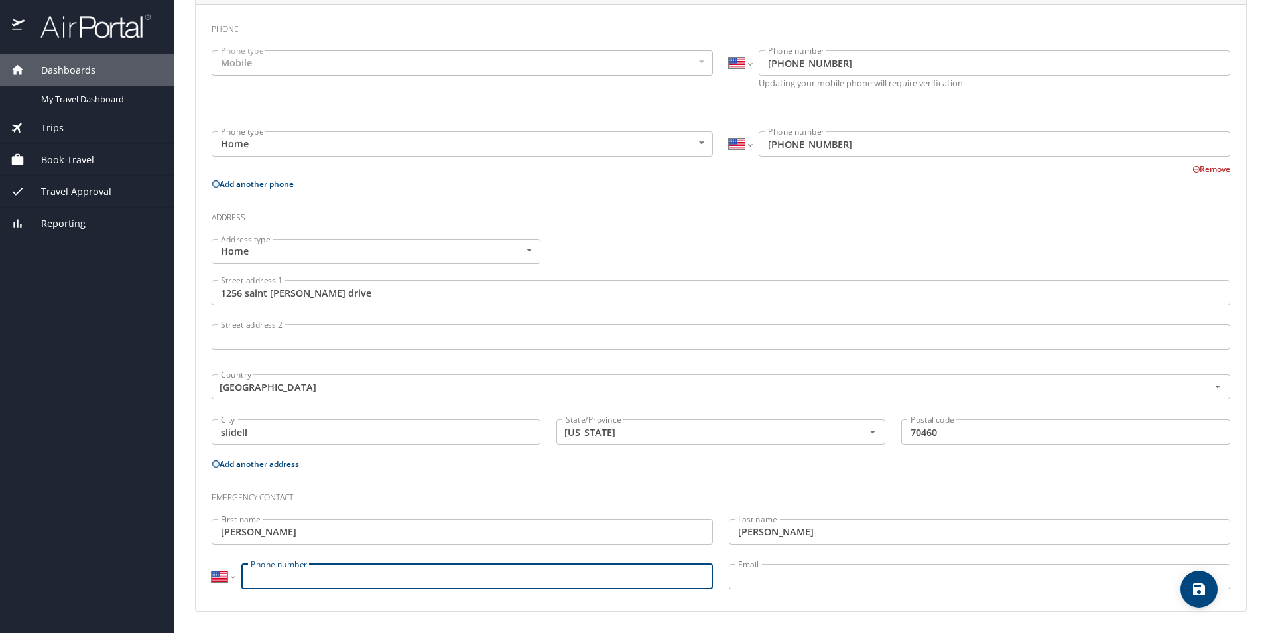
click at [336, 575] on input "Phone number" at bounding box center [477, 576] width 472 height 25
type input "(504) 223-6012"
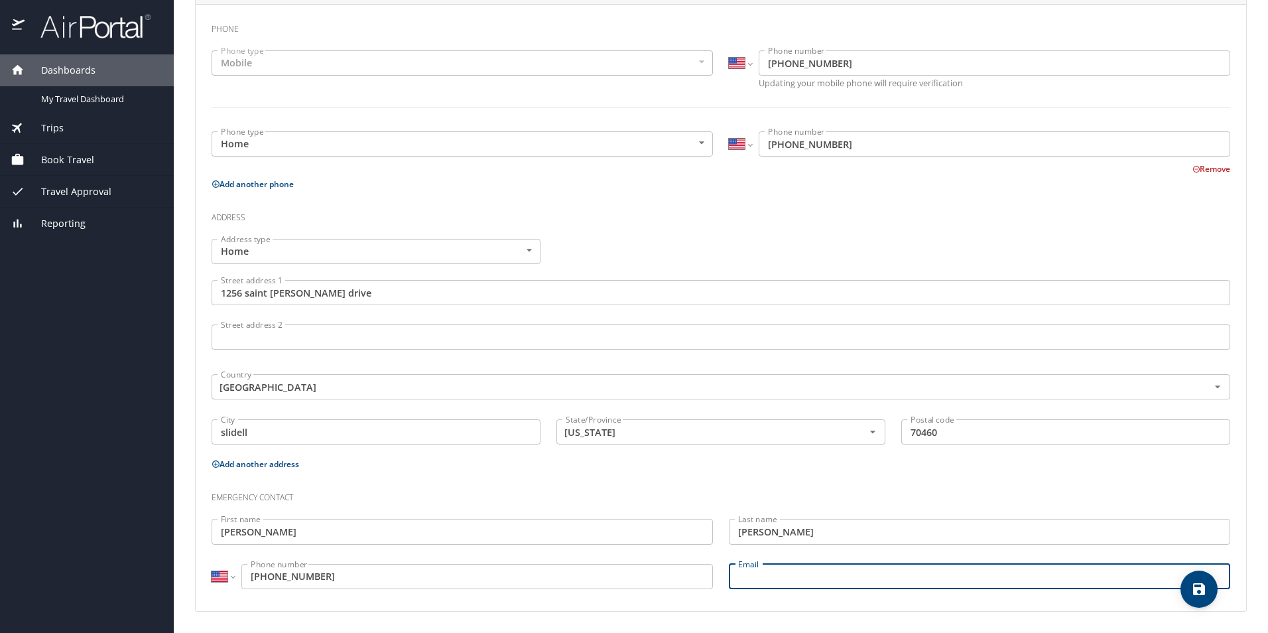
click at [771, 575] on input "Email" at bounding box center [980, 576] width 502 height 25
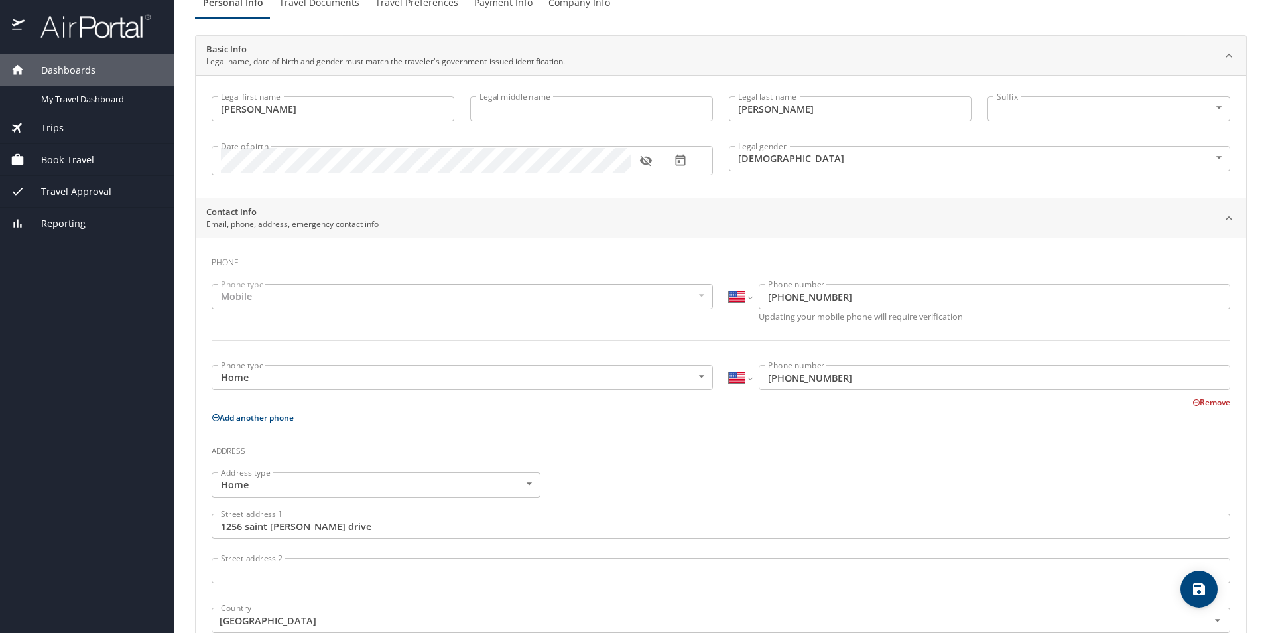
scroll to position [0, 0]
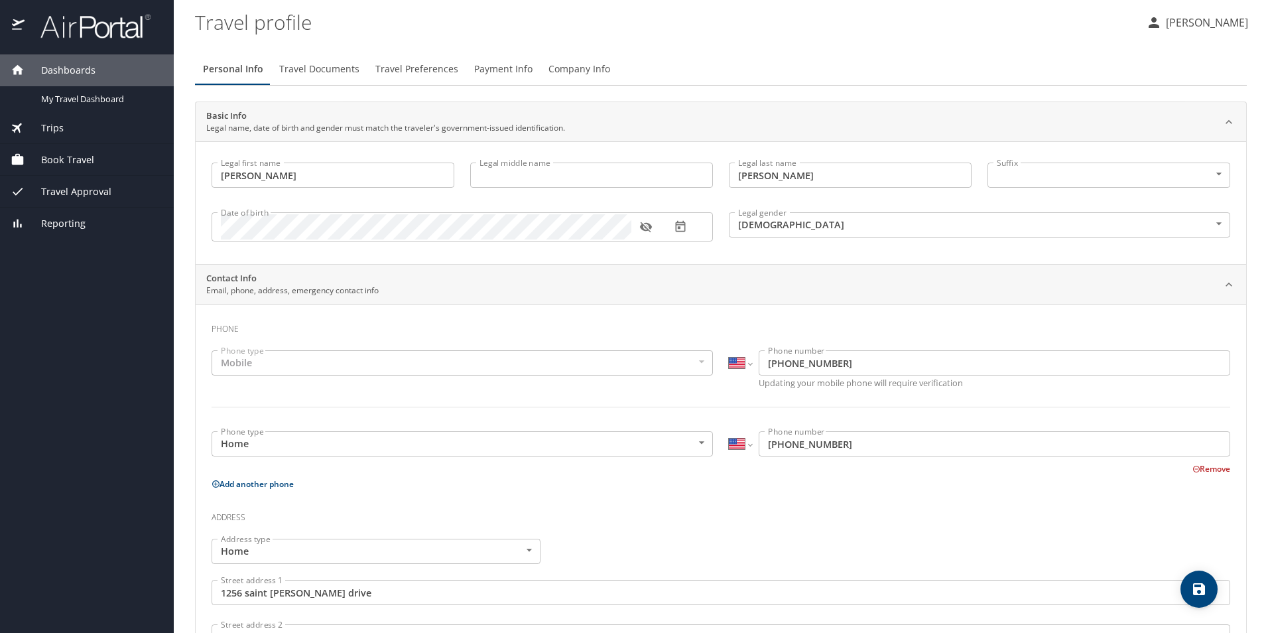
type input "Deannab0418@gmail.com"
click at [338, 63] on span "Travel Documents" at bounding box center [319, 69] width 80 height 17
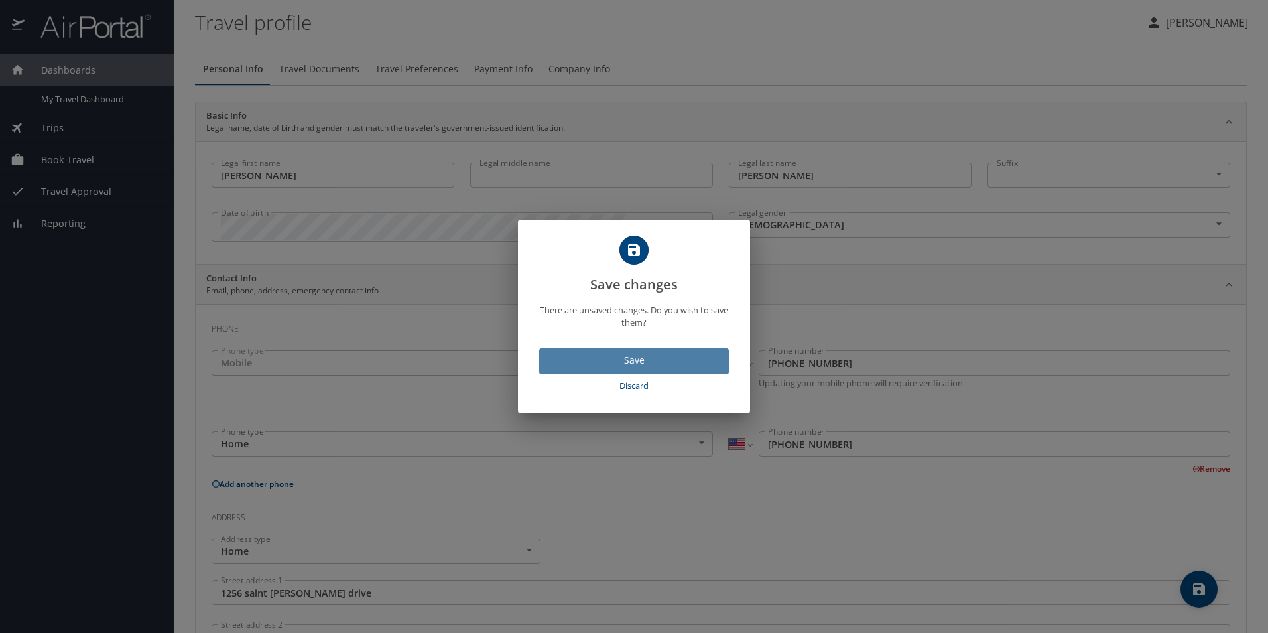
click at [623, 360] on span "Save" at bounding box center [634, 360] width 169 height 17
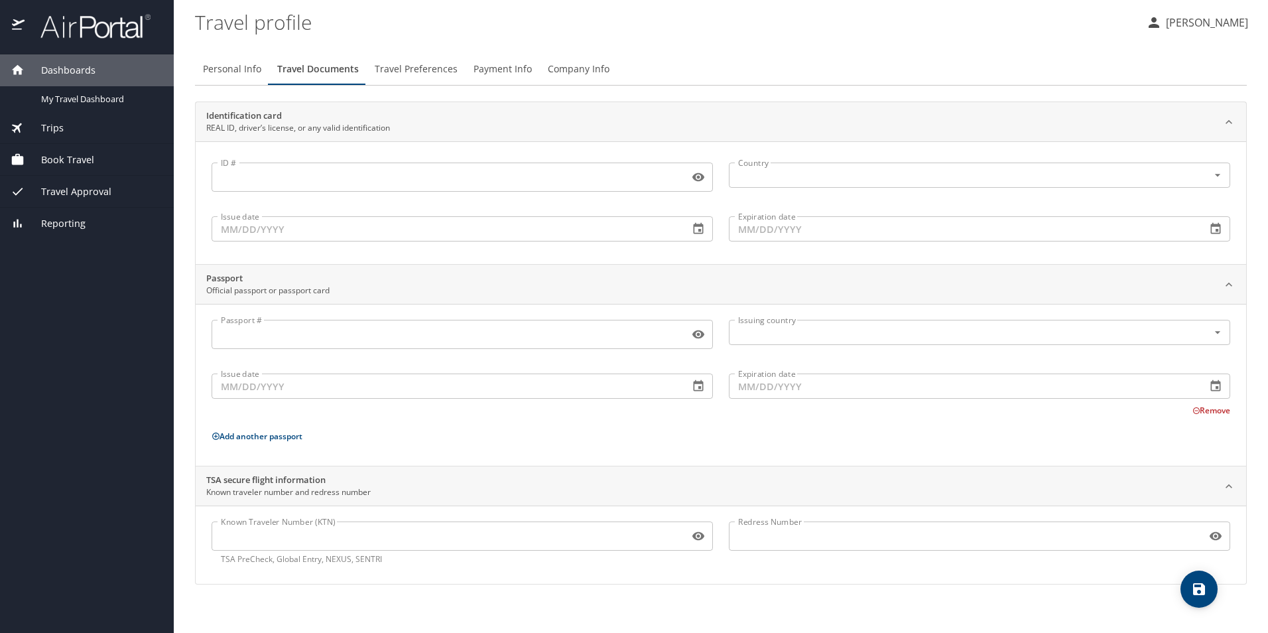
click at [287, 171] on input "ID #" at bounding box center [448, 177] width 472 height 25
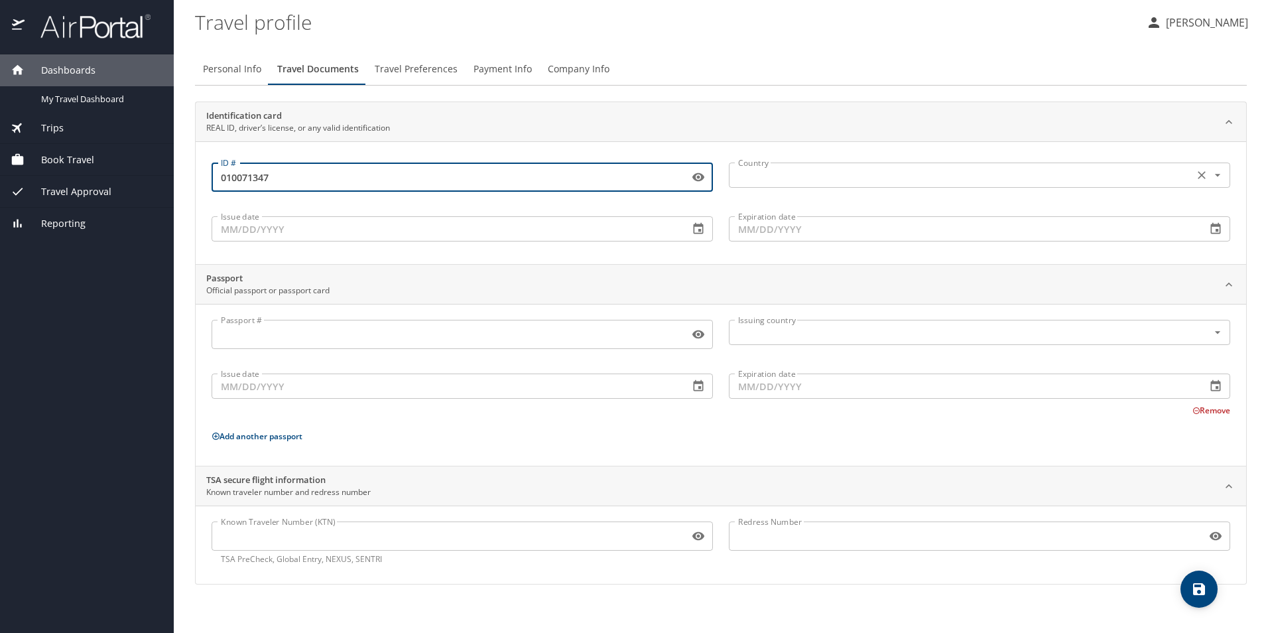
type input "010071347"
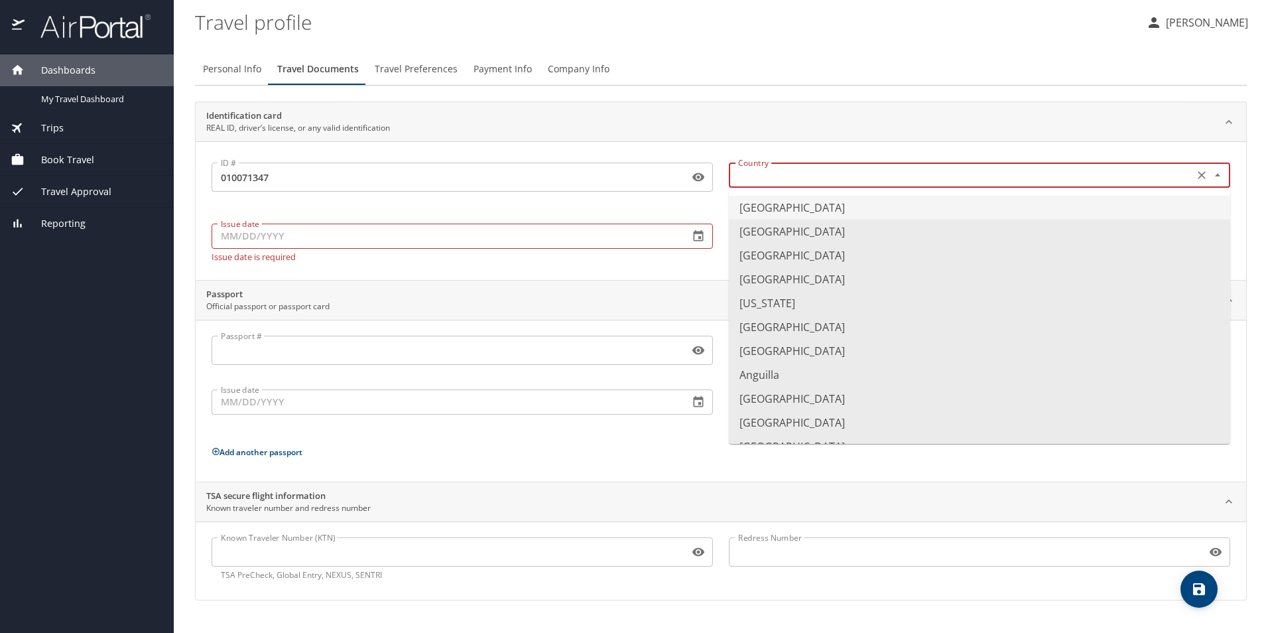
click at [1008, 172] on input "text" at bounding box center [960, 175] width 454 height 17
click at [828, 210] on li "United States of America" at bounding box center [980, 208] width 502 height 24
type input "United States of America"
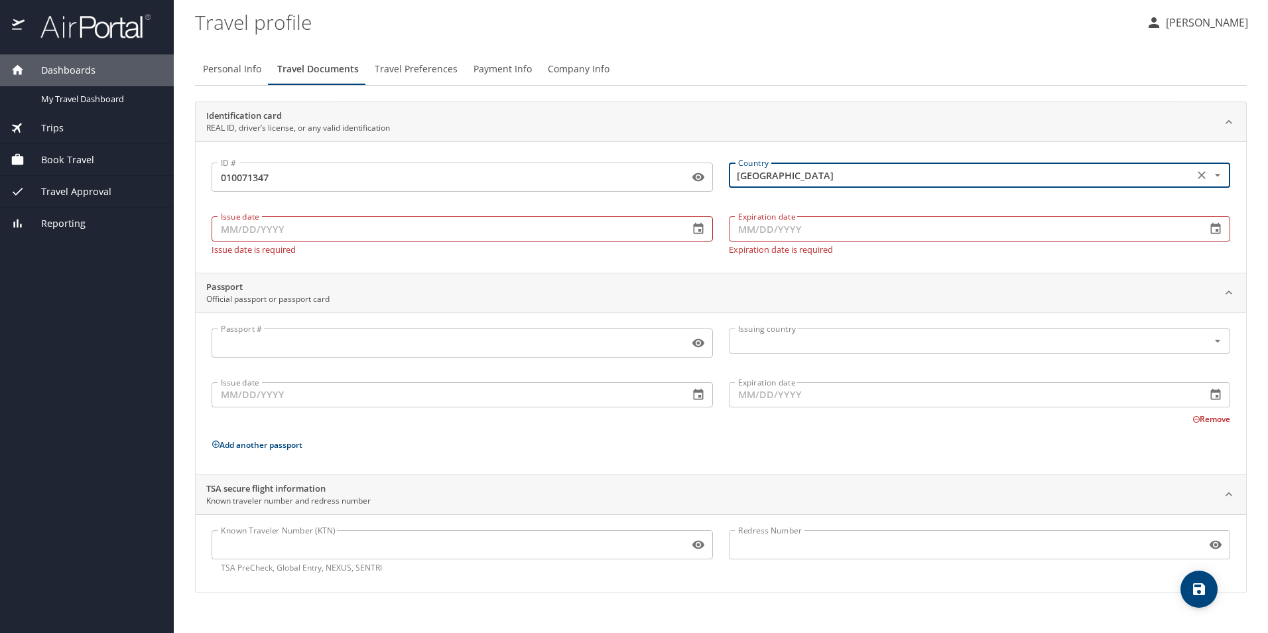
click at [429, 243] on div "Issue date Issue date Issue date is required" at bounding box center [462, 232] width 517 height 59
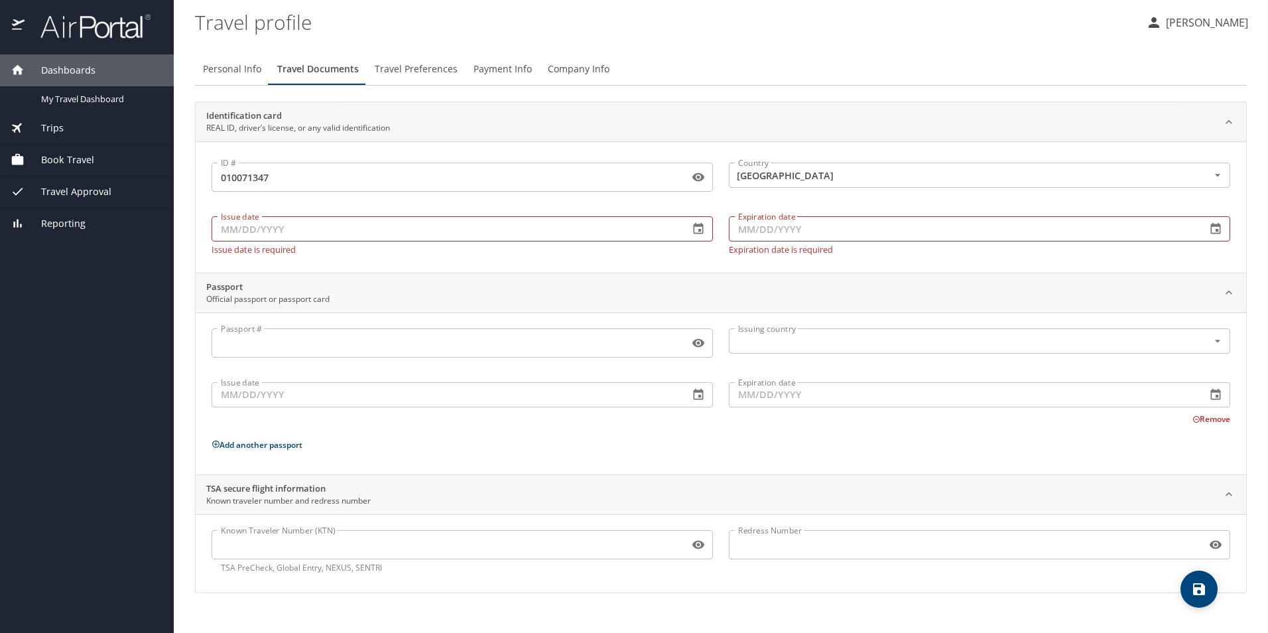
click at [427, 238] on input "Issue date" at bounding box center [445, 228] width 467 height 25
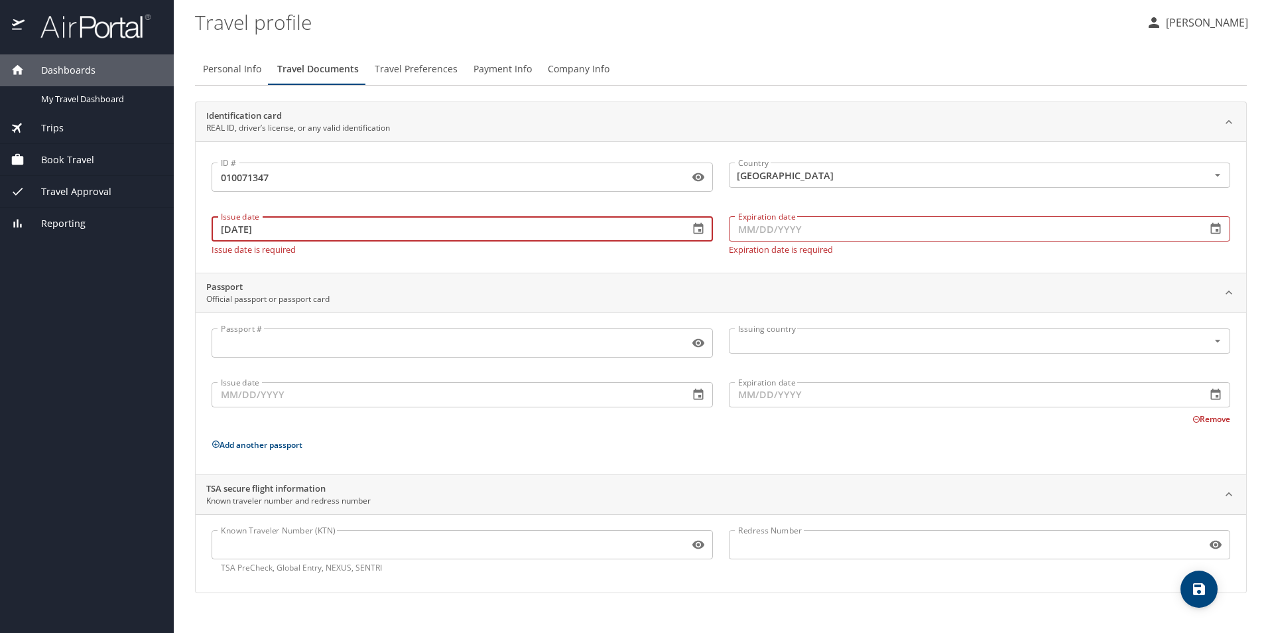
type input "10/10/2025"
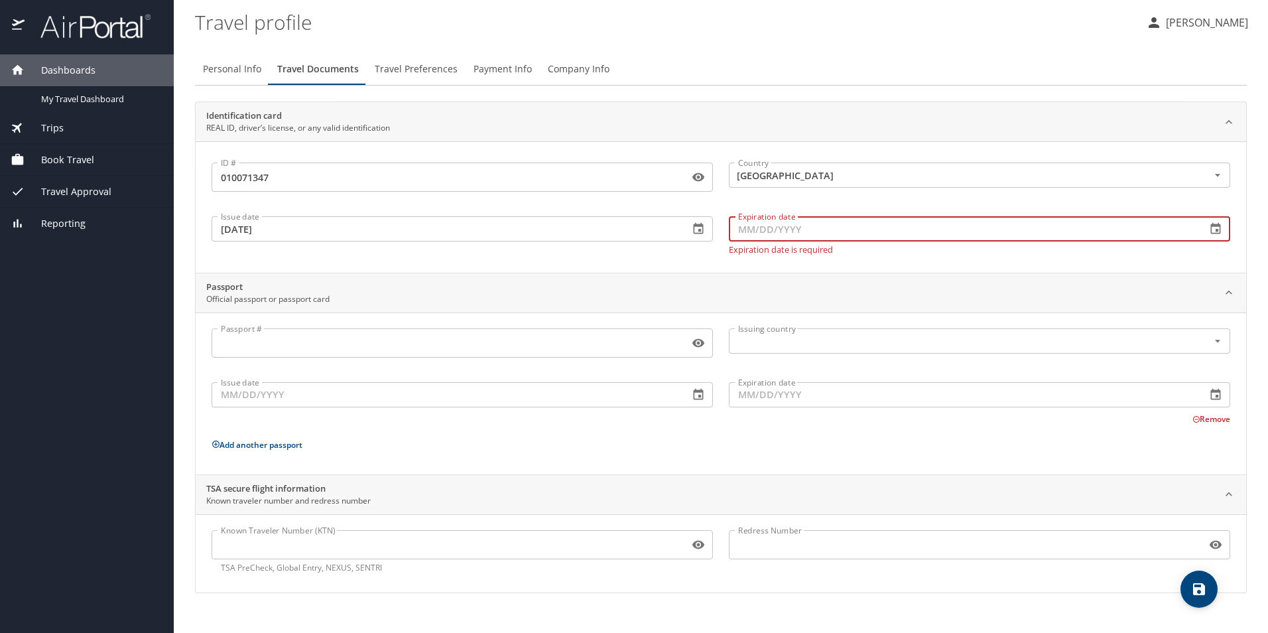
click at [843, 226] on input "Expiration date" at bounding box center [962, 228] width 467 height 25
click at [1218, 229] on icon "button" at bounding box center [1215, 228] width 13 height 13
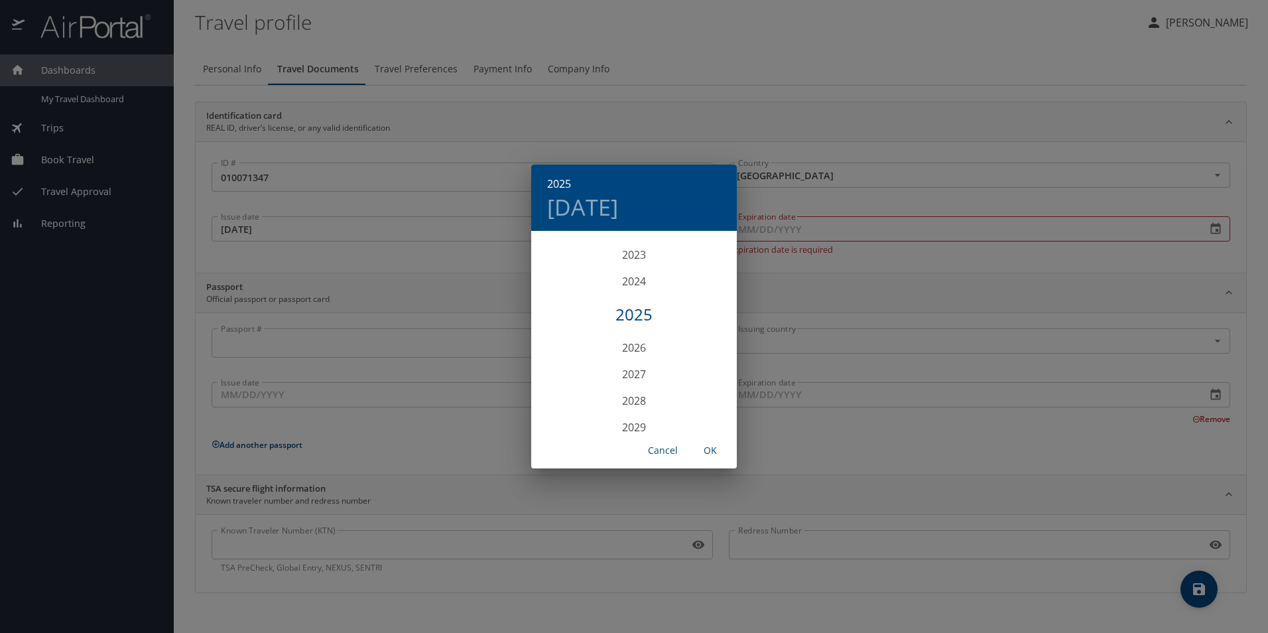
scroll to position [3290, 0]
click at [640, 419] on div "2029" at bounding box center [634, 418] width 206 height 27
click at [705, 357] on div "Sep" at bounding box center [703, 357] width 68 height 50
click at [554, 417] on p "30" at bounding box center [554, 421] width 9 height 9
click at [709, 447] on span "OK" at bounding box center [711, 450] width 32 height 17
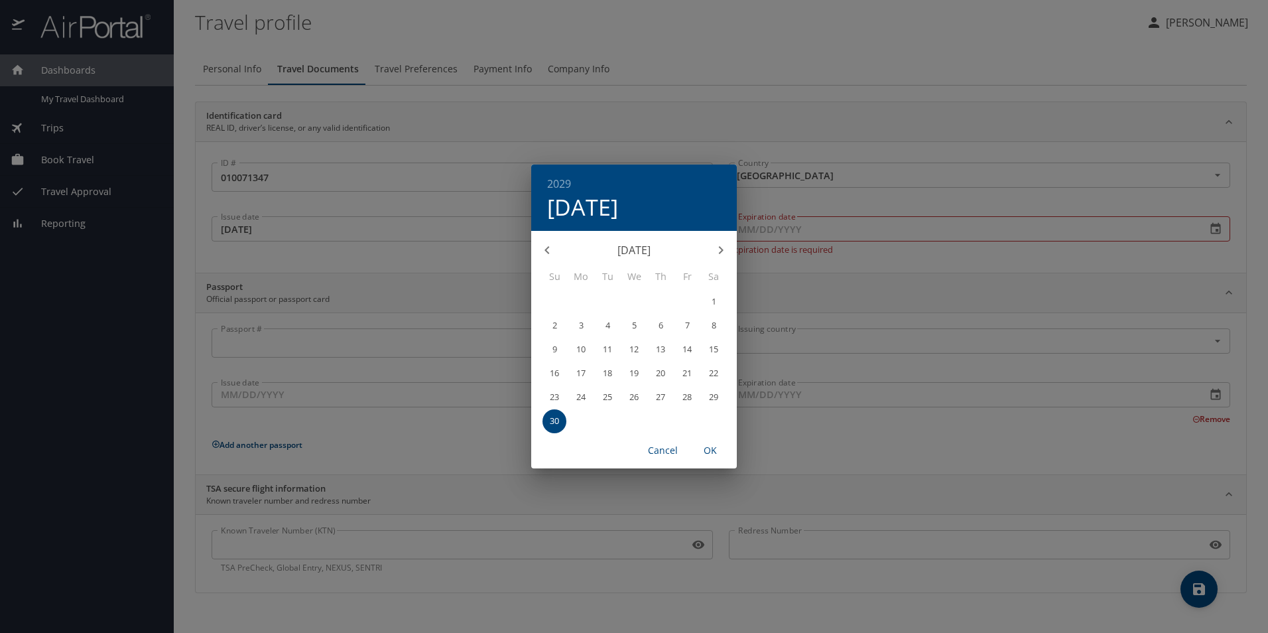
type input "09/30/2029"
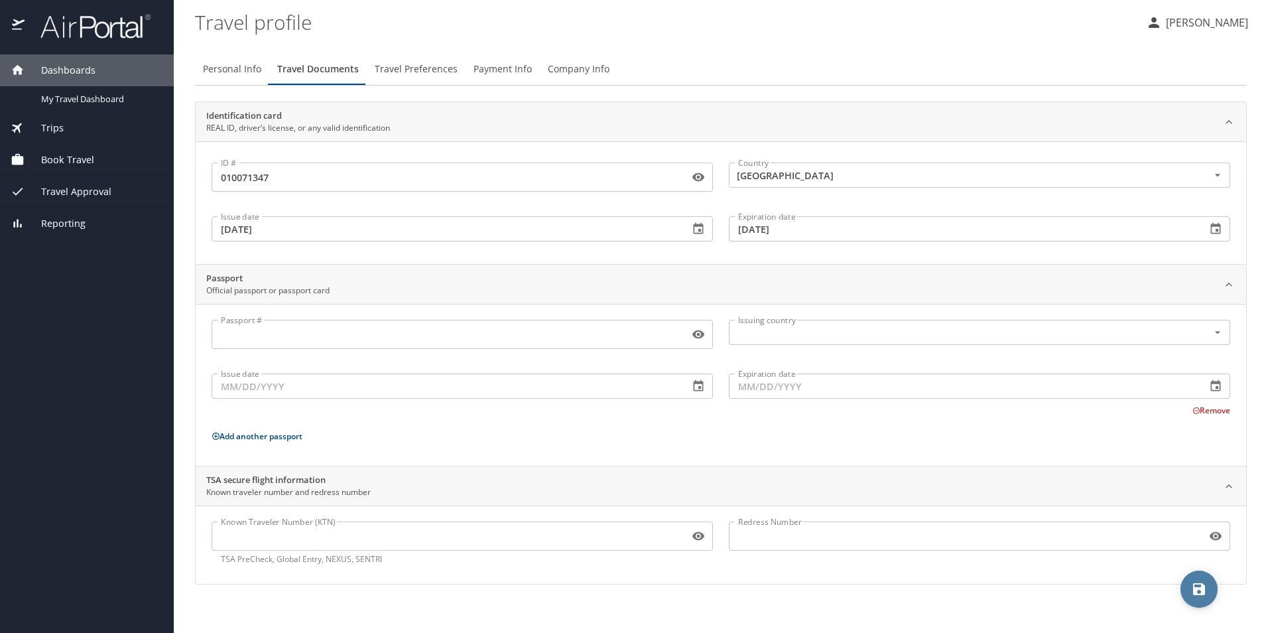
click at [1205, 594] on icon "save" at bounding box center [1199, 589] width 16 height 16
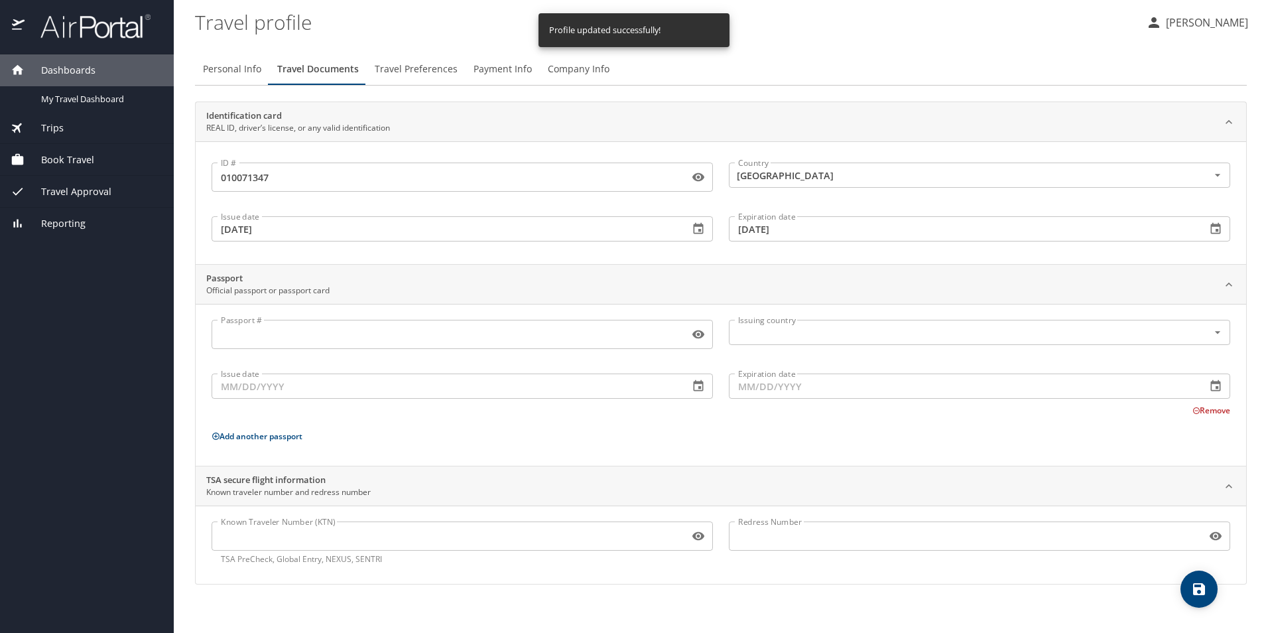
click at [410, 74] on span "Travel Preferences" at bounding box center [416, 69] width 83 height 17
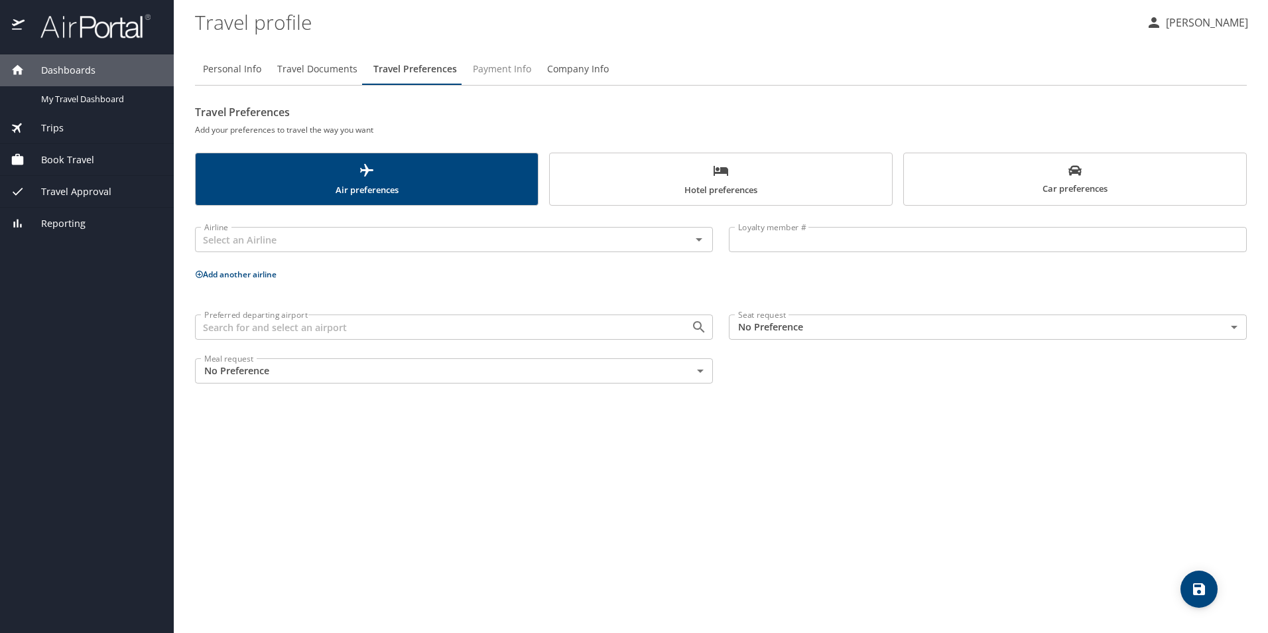
click at [496, 76] on span "Payment Info" at bounding box center [502, 69] width 58 height 17
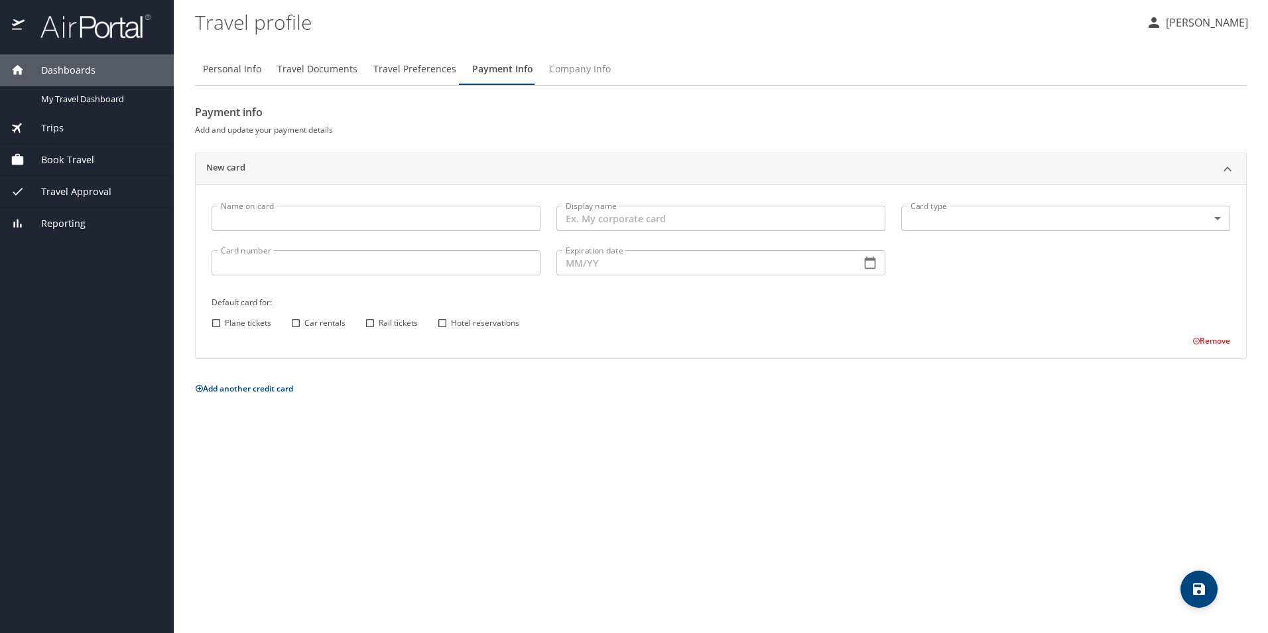
click at [572, 72] on span "Company Info" at bounding box center [580, 69] width 62 height 17
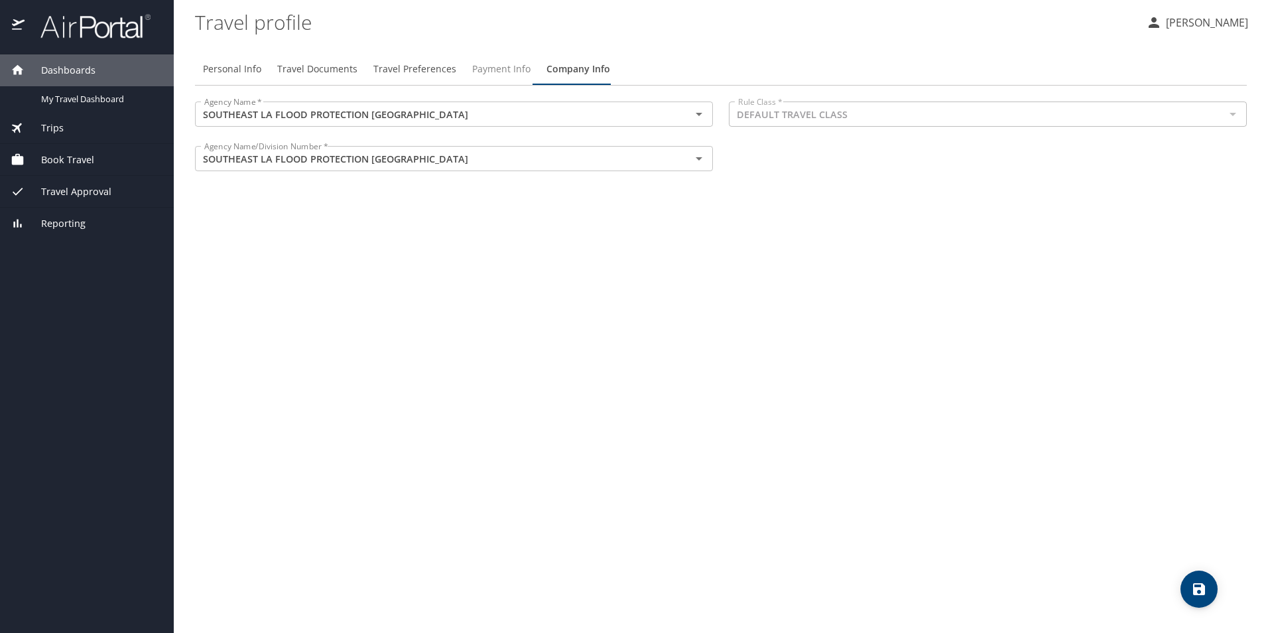
click at [500, 71] on span "Payment Info" at bounding box center [501, 69] width 58 height 17
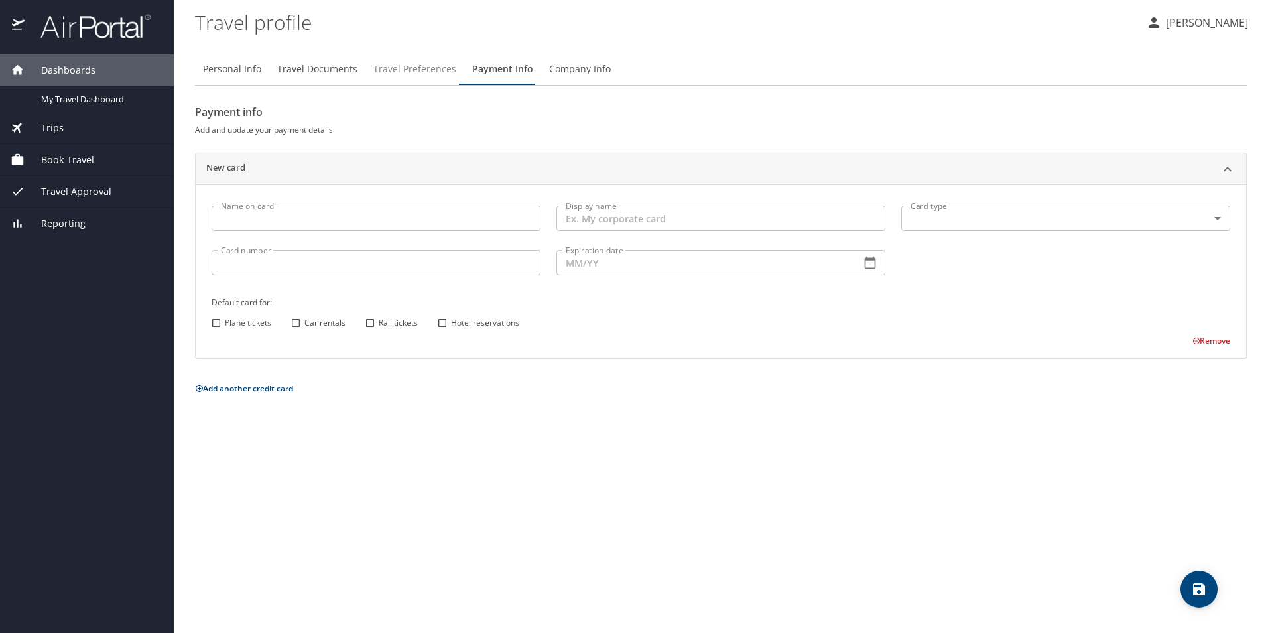
click at [419, 78] on button "Travel Preferences" at bounding box center [415, 69] width 99 height 32
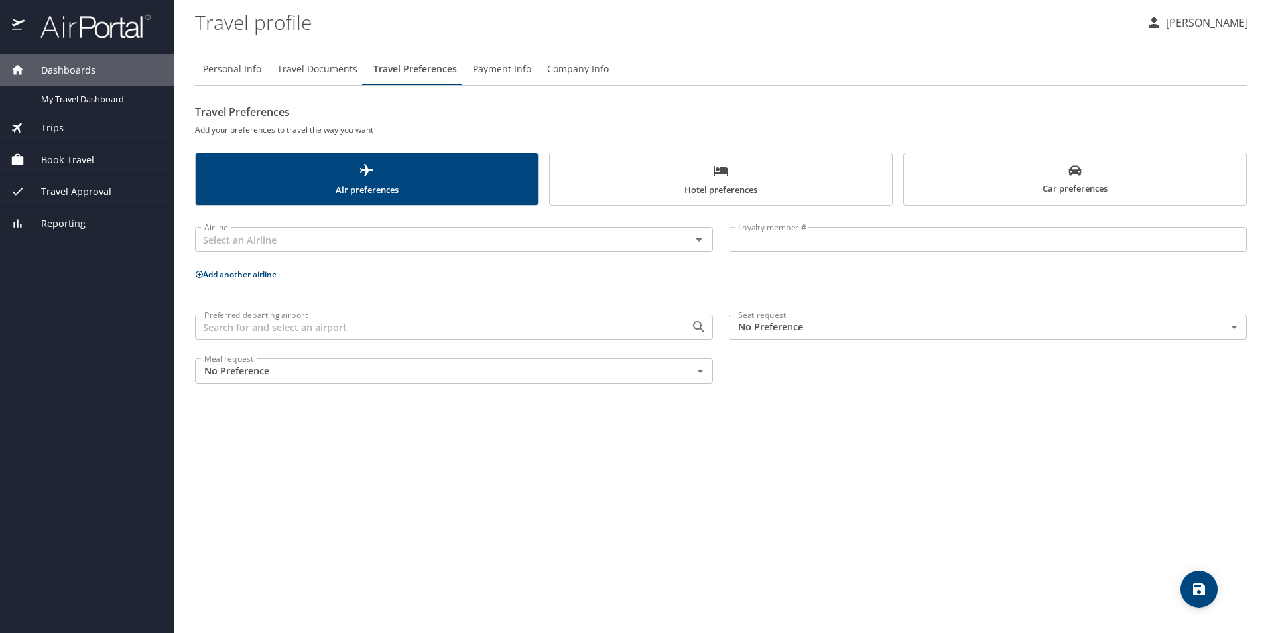
click at [242, 66] on span "Personal Info" at bounding box center [232, 69] width 58 height 17
select select "US"
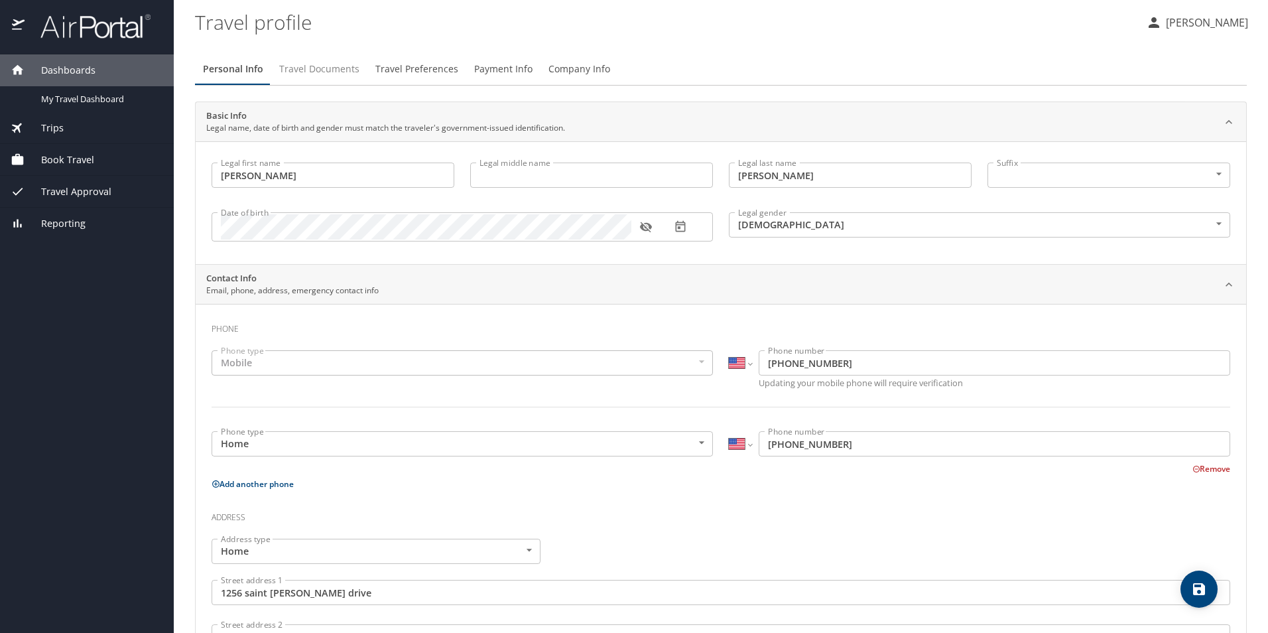
click at [326, 70] on span "Travel Documents" at bounding box center [319, 69] width 80 height 17
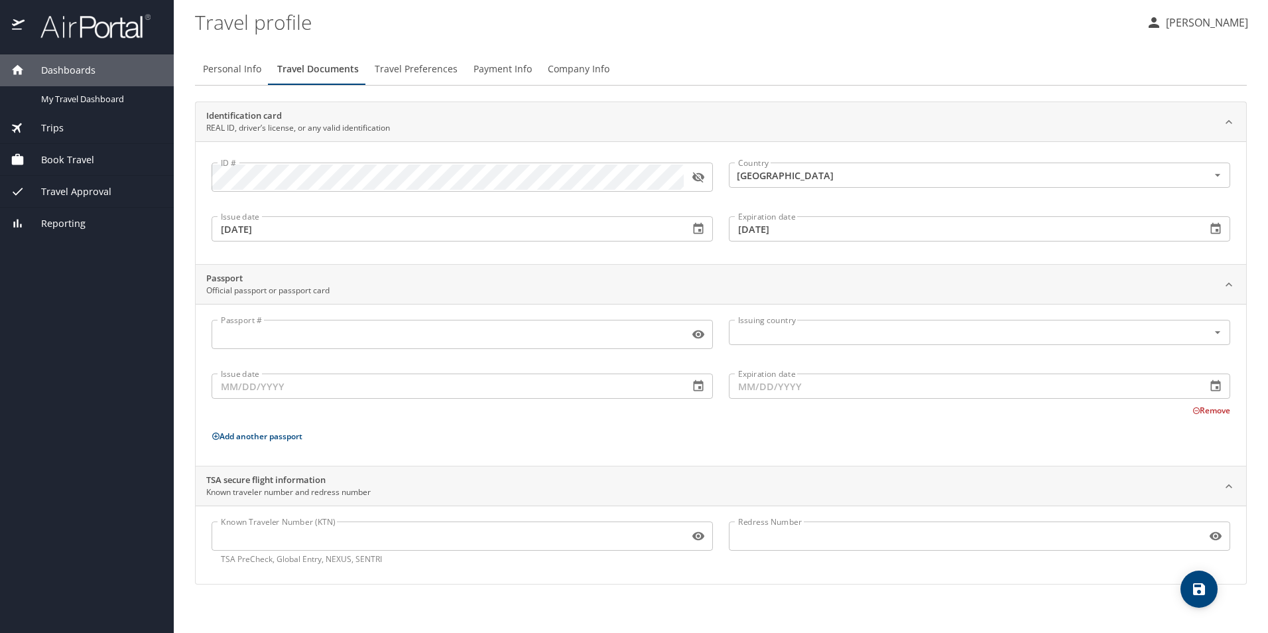
click at [567, 75] on span "Company Info" at bounding box center [579, 69] width 62 height 17
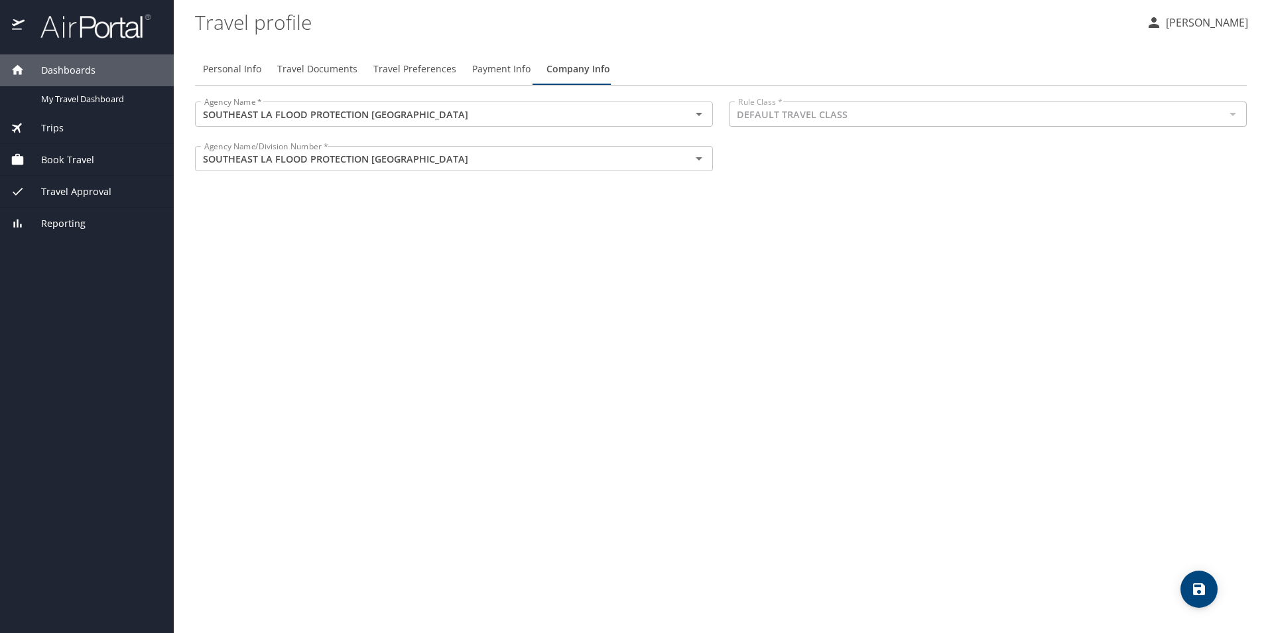
click at [514, 72] on span "Payment Info" at bounding box center [501, 69] width 58 height 17
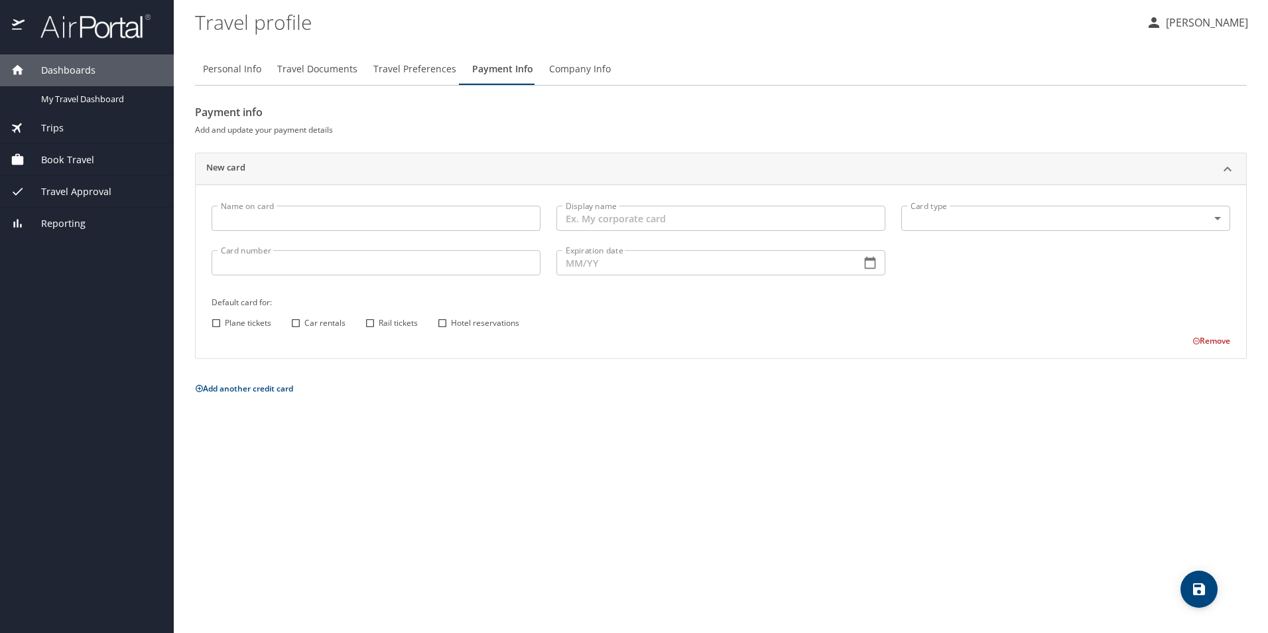
click at [577, 73] on span "Company Info" at bounding box center [580, 69] width 62 height 17
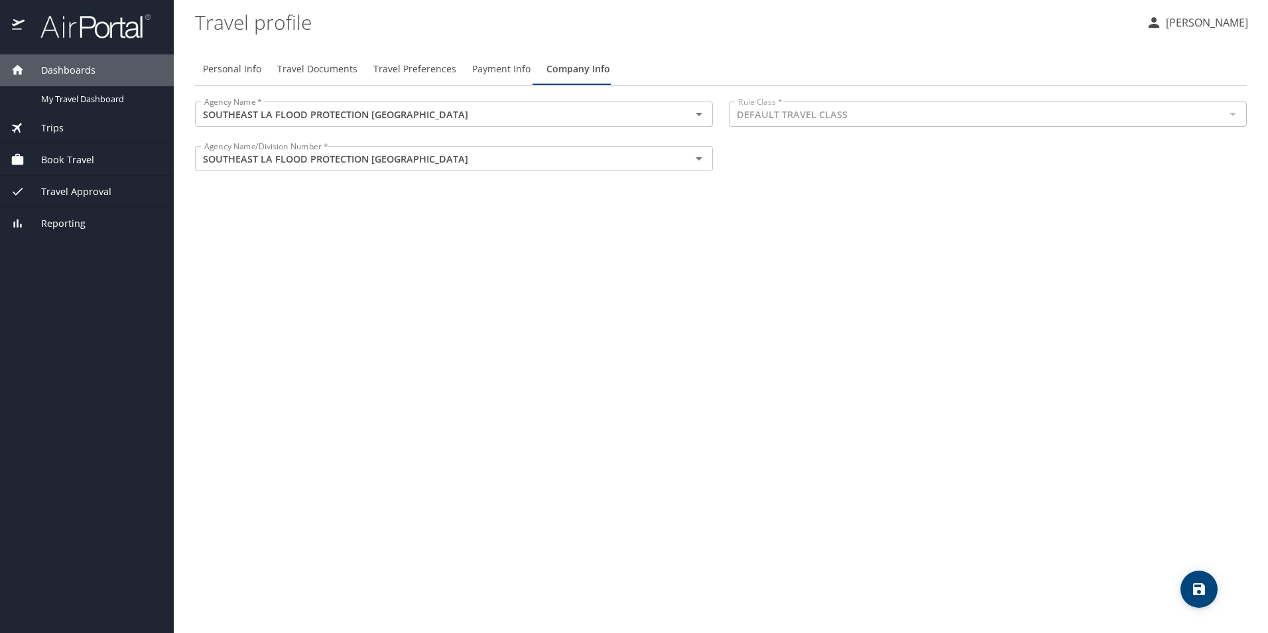
click at [249, 79] on button "Personal Info" at bounding box center [232, 69] width 74 height 32
select select "US"
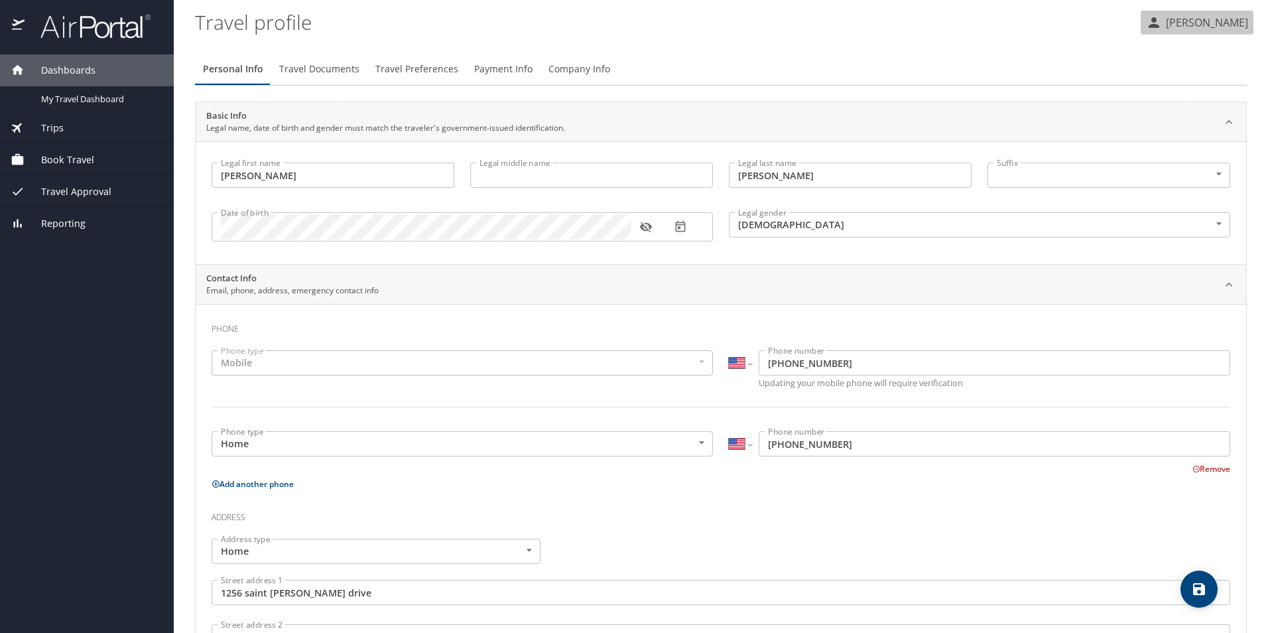
click at [1180, 23] on p "[PERSON_NAME]" at bounding box center [1205, 23] width 86 height 16
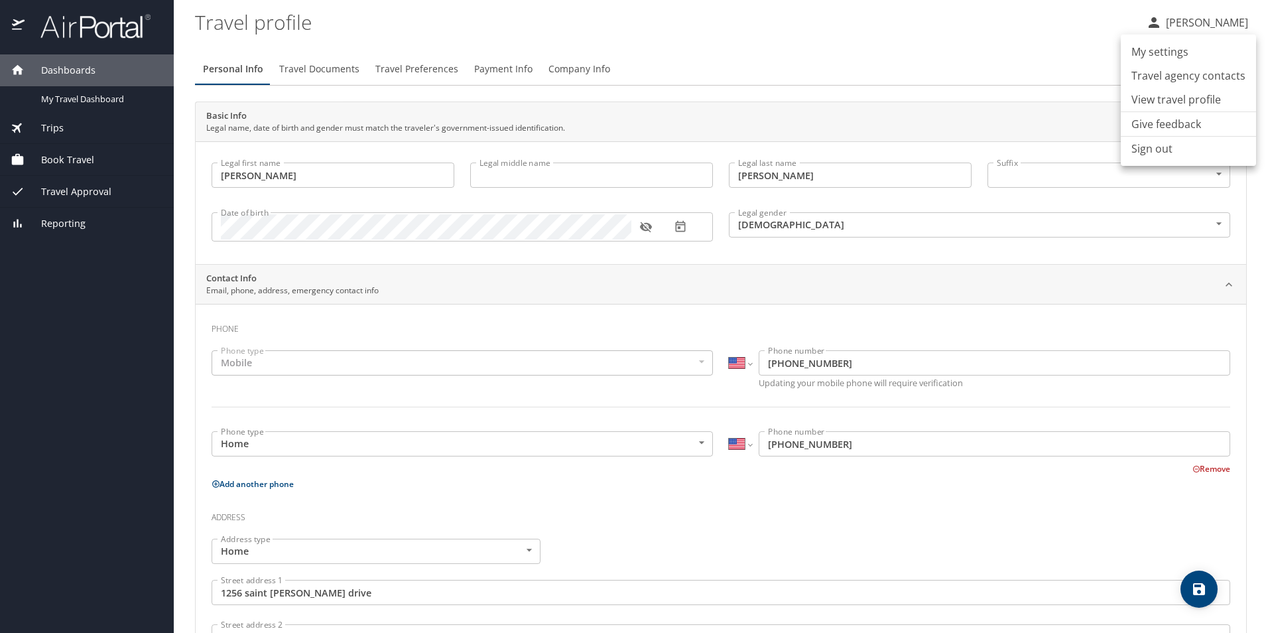
click at [127, 105] on div at bounding box center [634, 316] width 1268 height 633
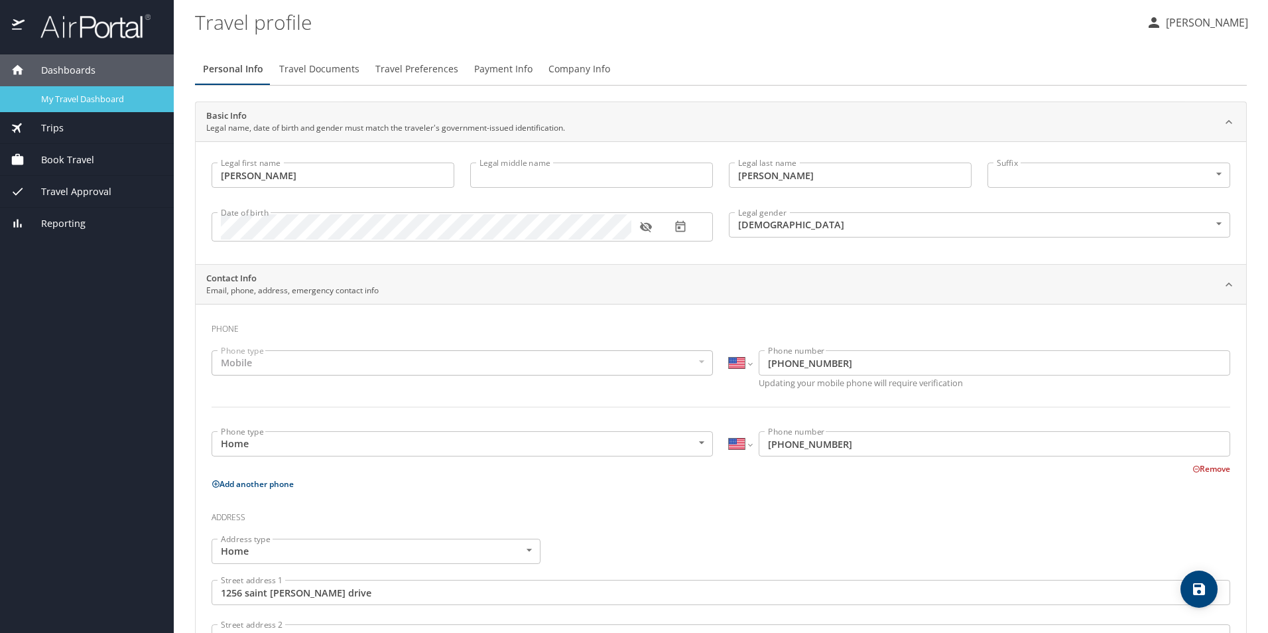
click at [116, 100] on span "My Travel Dashboard" at bounding box center [99, 99] width 117 height 13
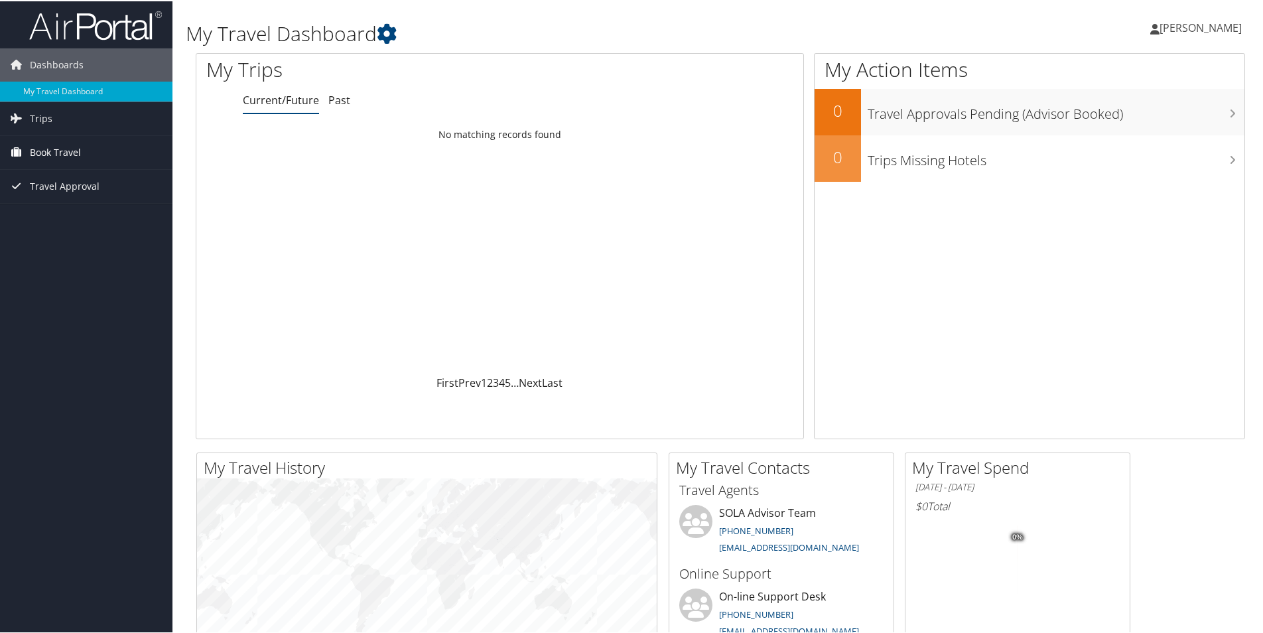
click at [59, 149] on span "Book Travel" at bounding box center [55, 151] width 51 height 33
click at [76, 218] on link "Book/Manage Online Trips" at bounding box center [86, 218] width 172 height 20
click at [52, 196] on link "Approval Request (Beta)" at bounding box center [86, 198] width 172 height 20
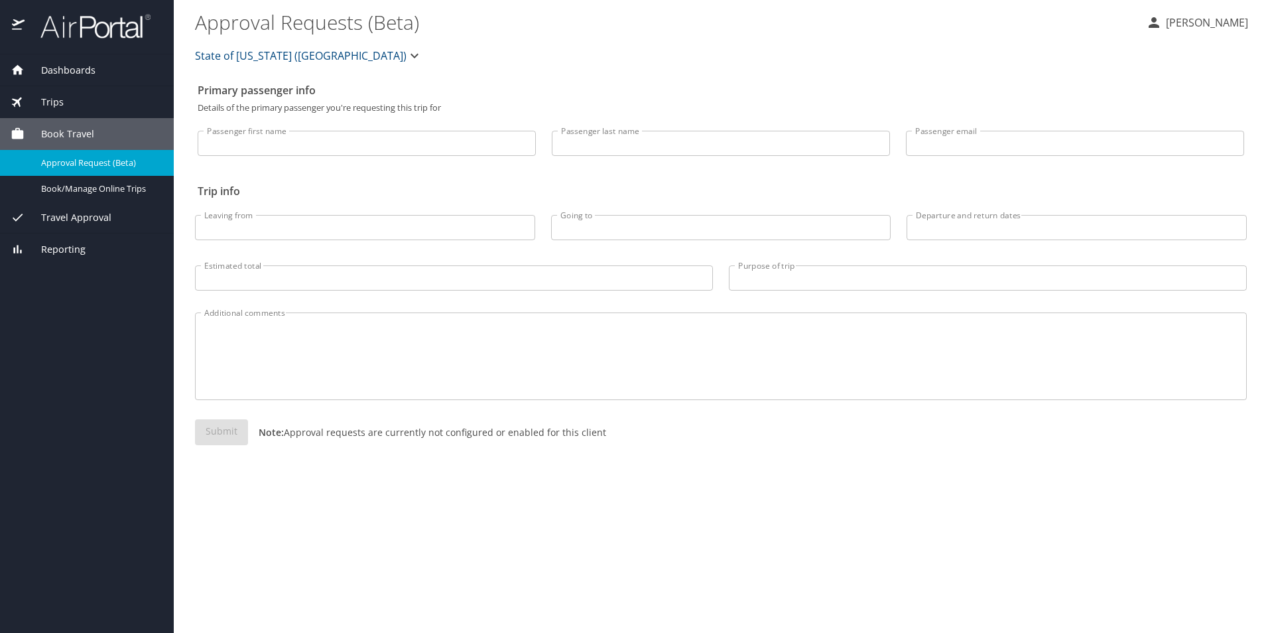
click at [78, 130] on span "Book Travel" at bounding box center [60, 134] width 70 height 15
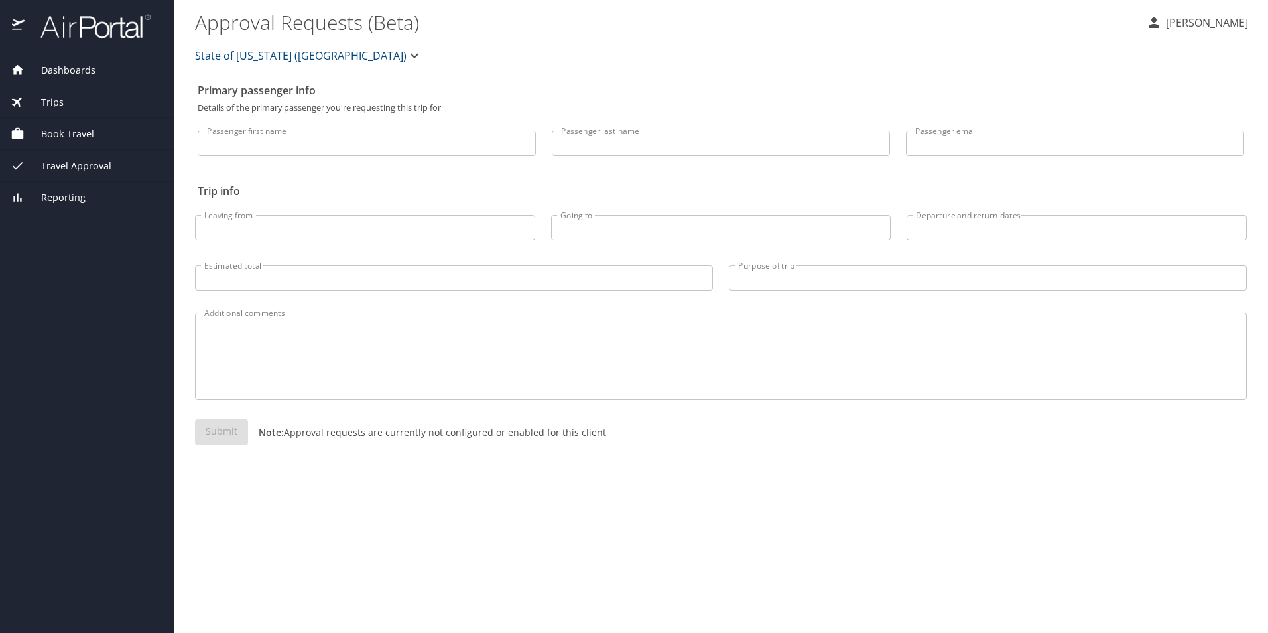
click at [78, 130] on span "Book Travel" at bounding box center [60, 134] width 70 height 15
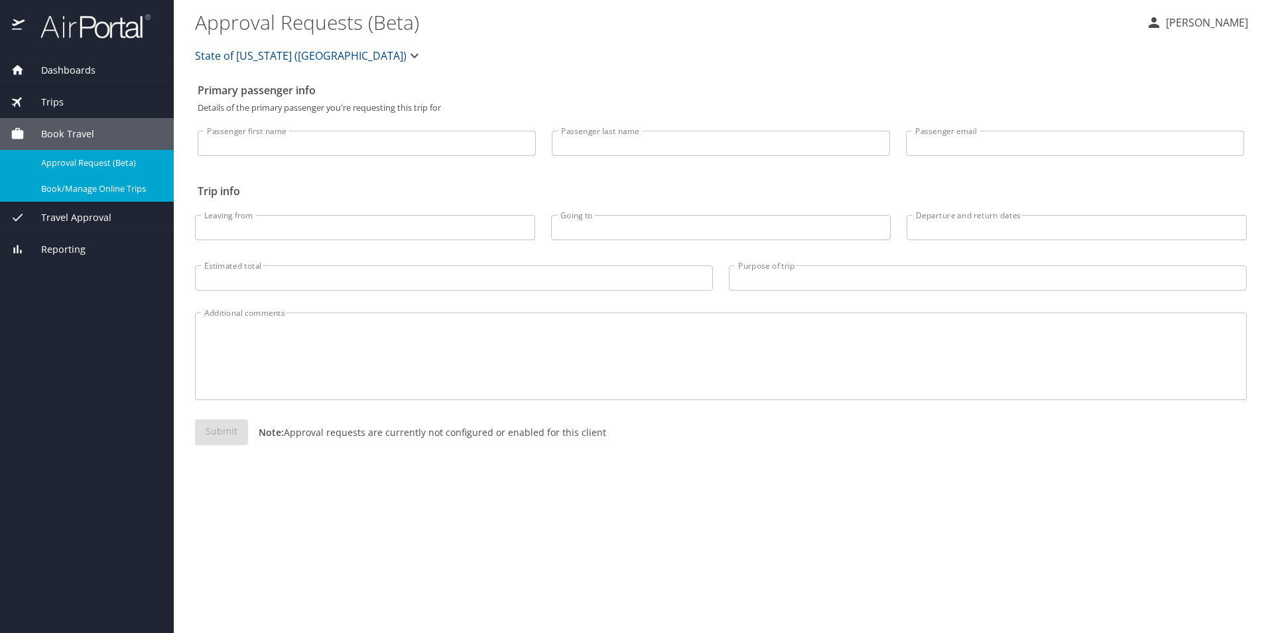
click at [68, 186] on span "Book/Manage Online Trips" at bounding box center [99, 188] width 117 height 13
